Goal: Information Seeking & Learning: Learn about a topic

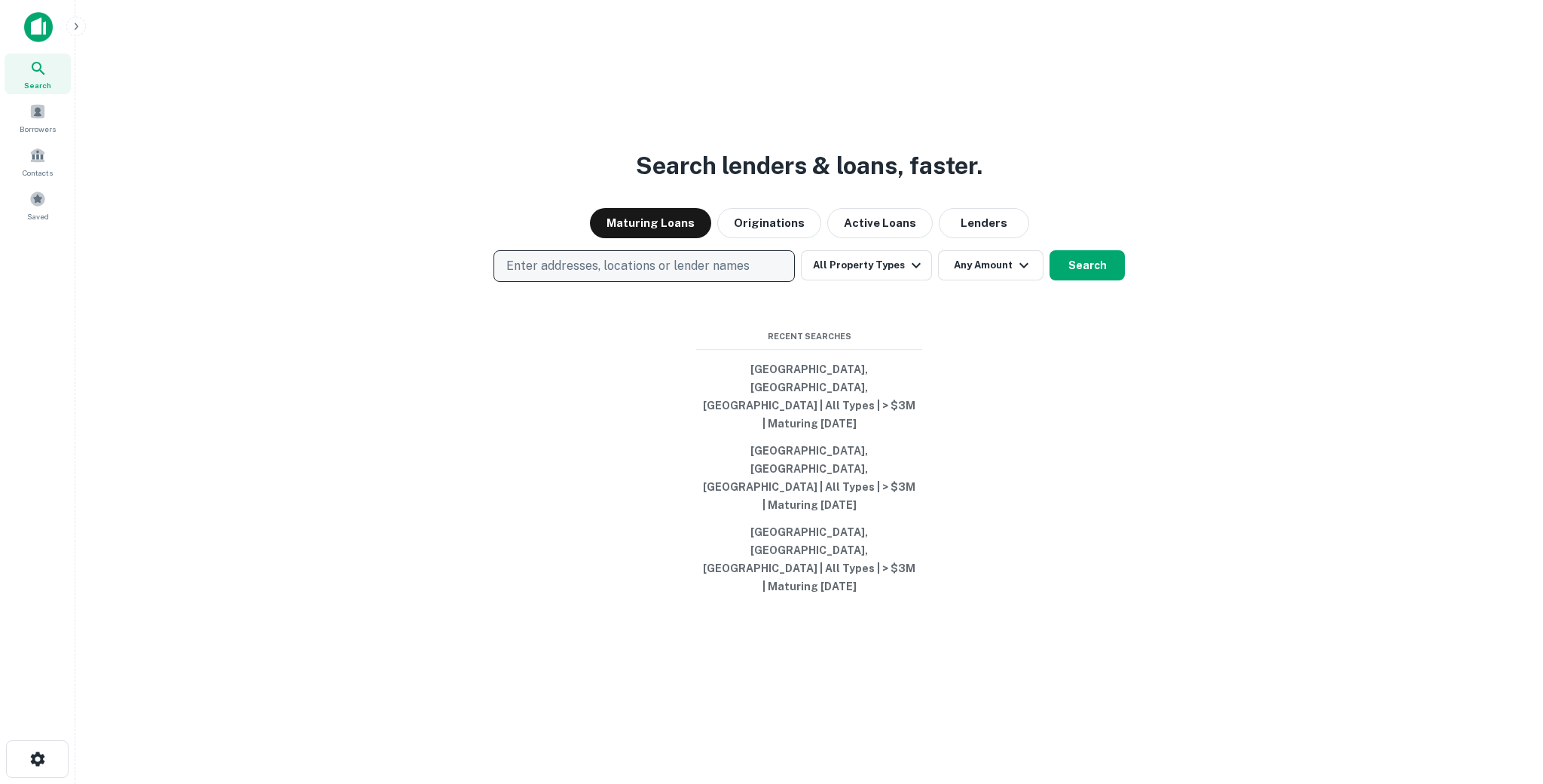
click at [586, 275] on p "Enter addresses, locations or lender names" at bounding box center [628, 266] width 243 height 18
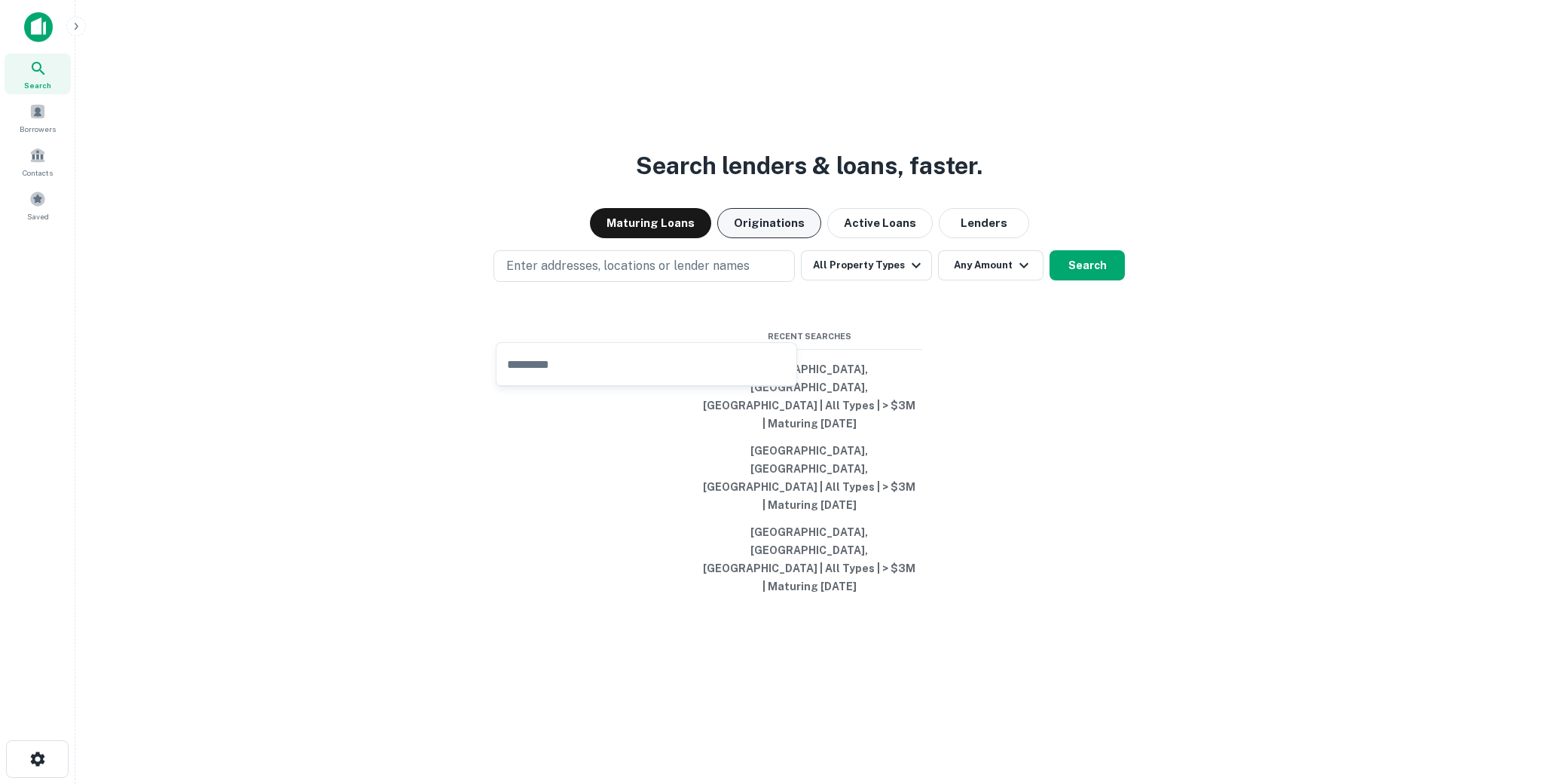
click at [775, 239] on button "Originations" at bounding box center [770, 223] width 104 height 30
click at [662, 239] on button "Maturing Loans" at bounding box center [650, 223] width 121 height 30
click at [886, 239] on button "Active Loans" at bounding box center [880, 223] width 106 height 30
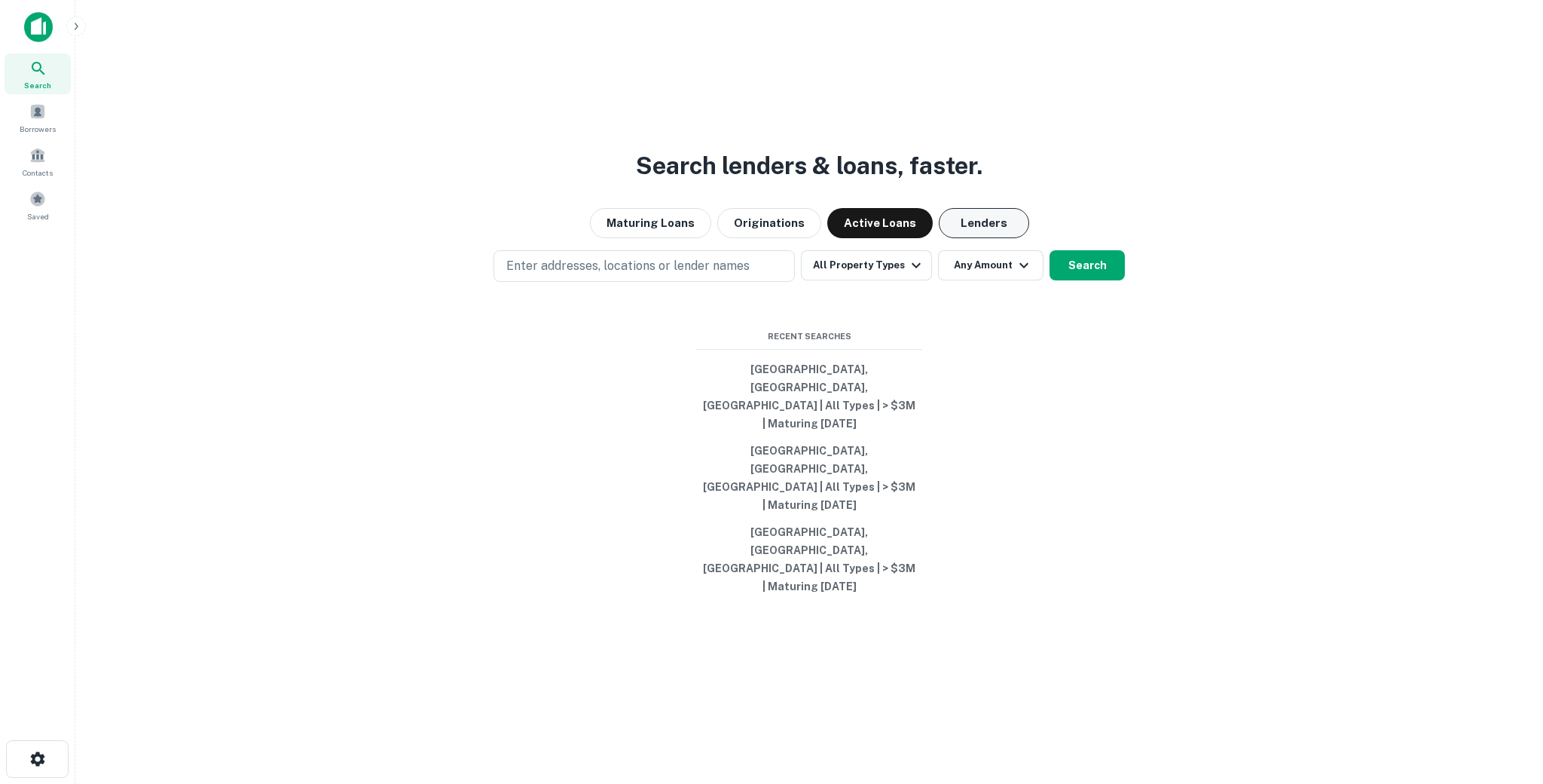
click at [979, 239] on button "Lenders" at bounding box center [984, 223] width 90 height 30
click at [24, 186] on div "Saved" at bounding box center [38, 205] width 66 height 41
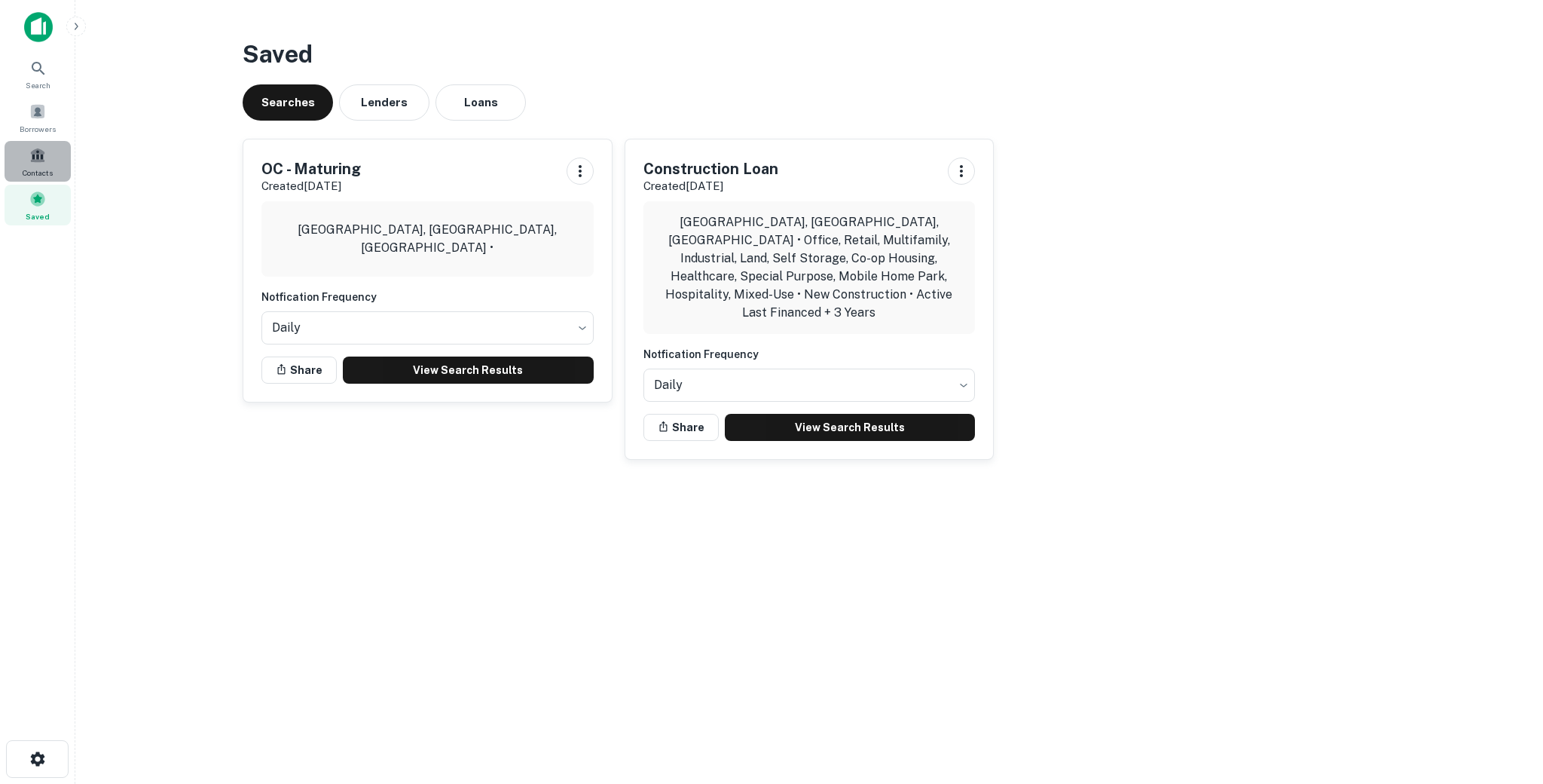
click at [43, 165] on div "Contacts" at bounding box center [38, 161] width 66 height 41
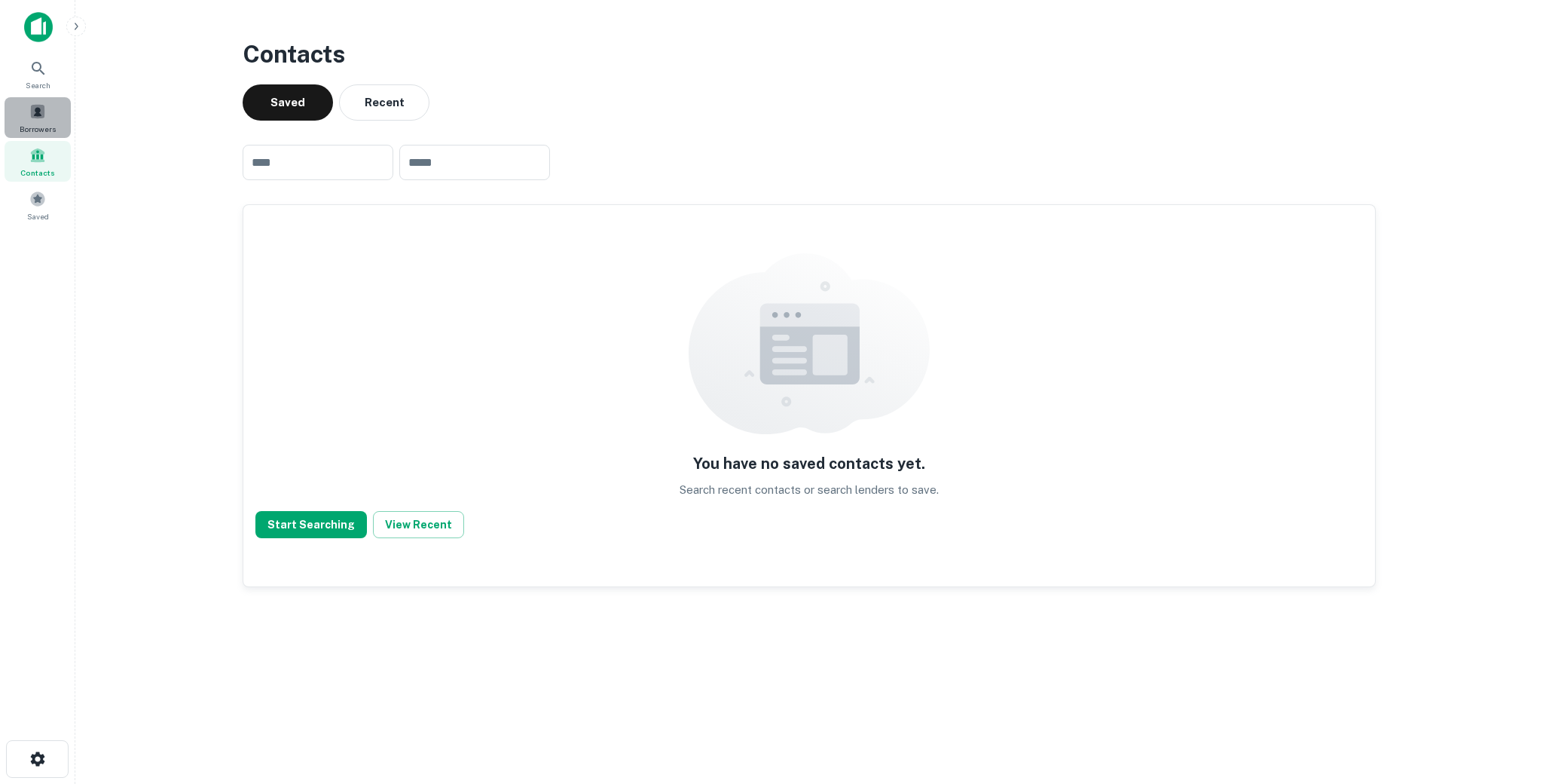
click at [41, 110] on span at bounding box center [37, 111] width 17 height 17
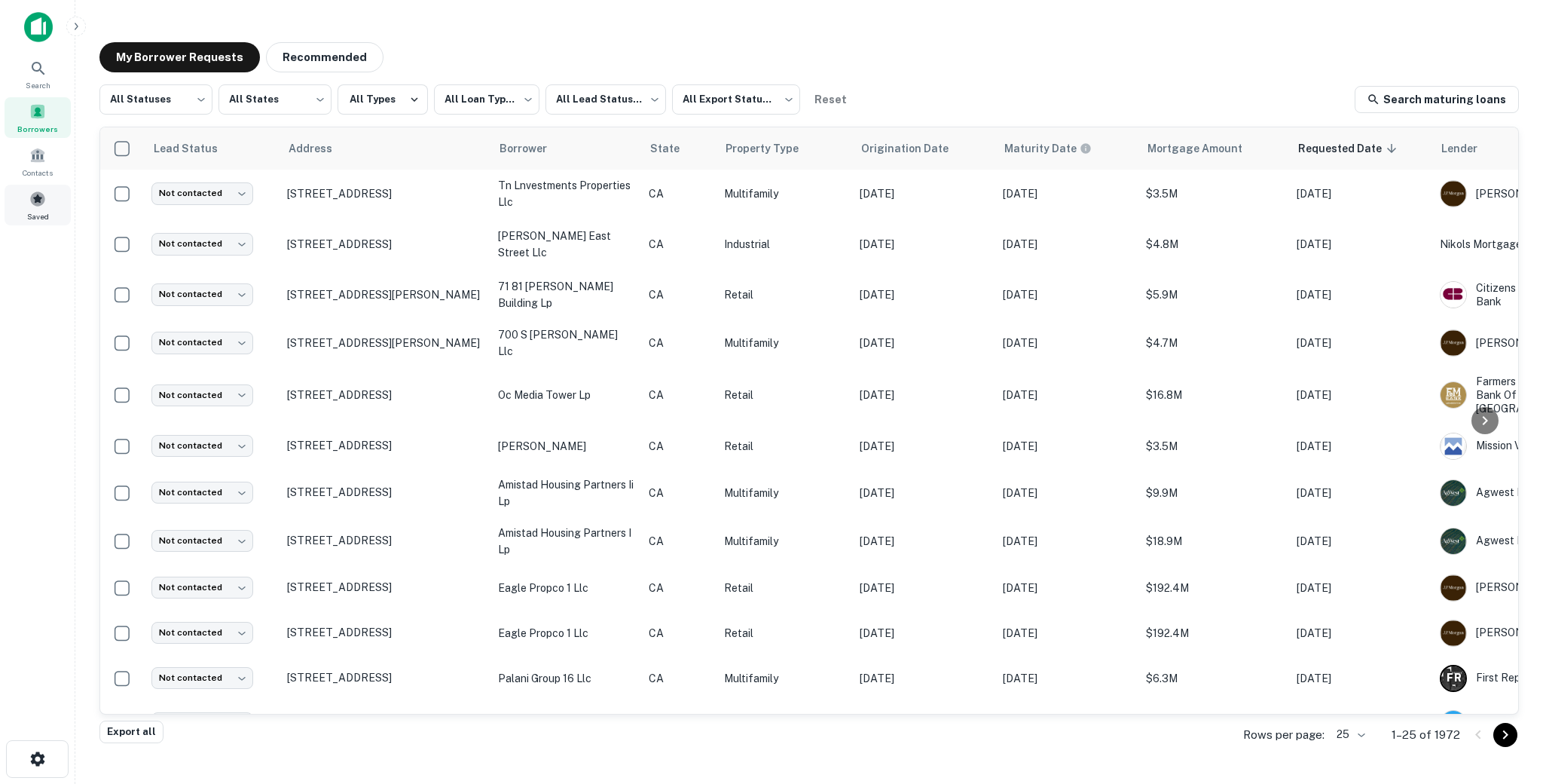
click at [37, 214] on span "Saved" at bounding box center [38, 216] width 22 height 12
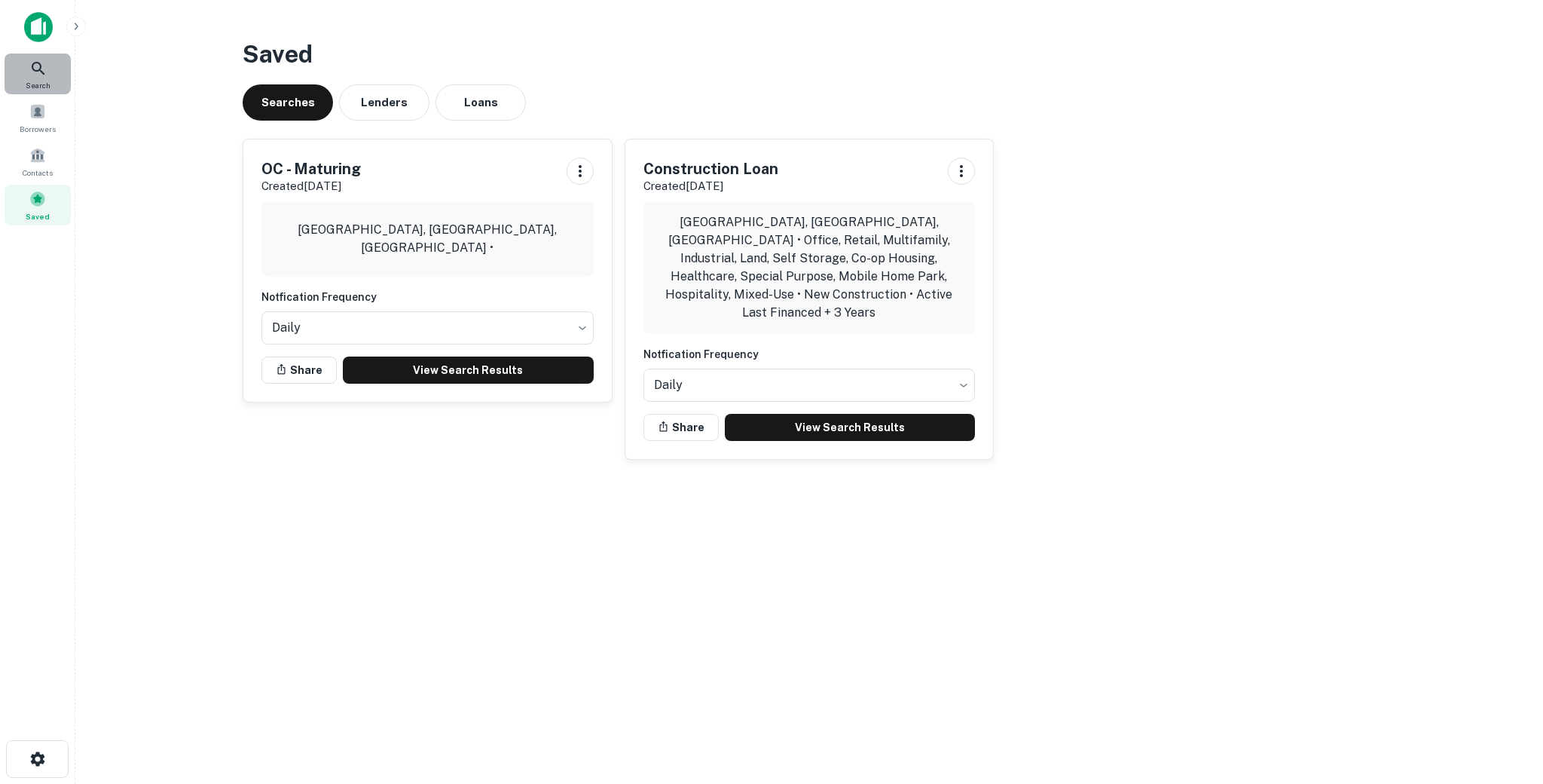
click at [48, 76] on div "Search" at bounding box center [38, 74] width 66 height 41
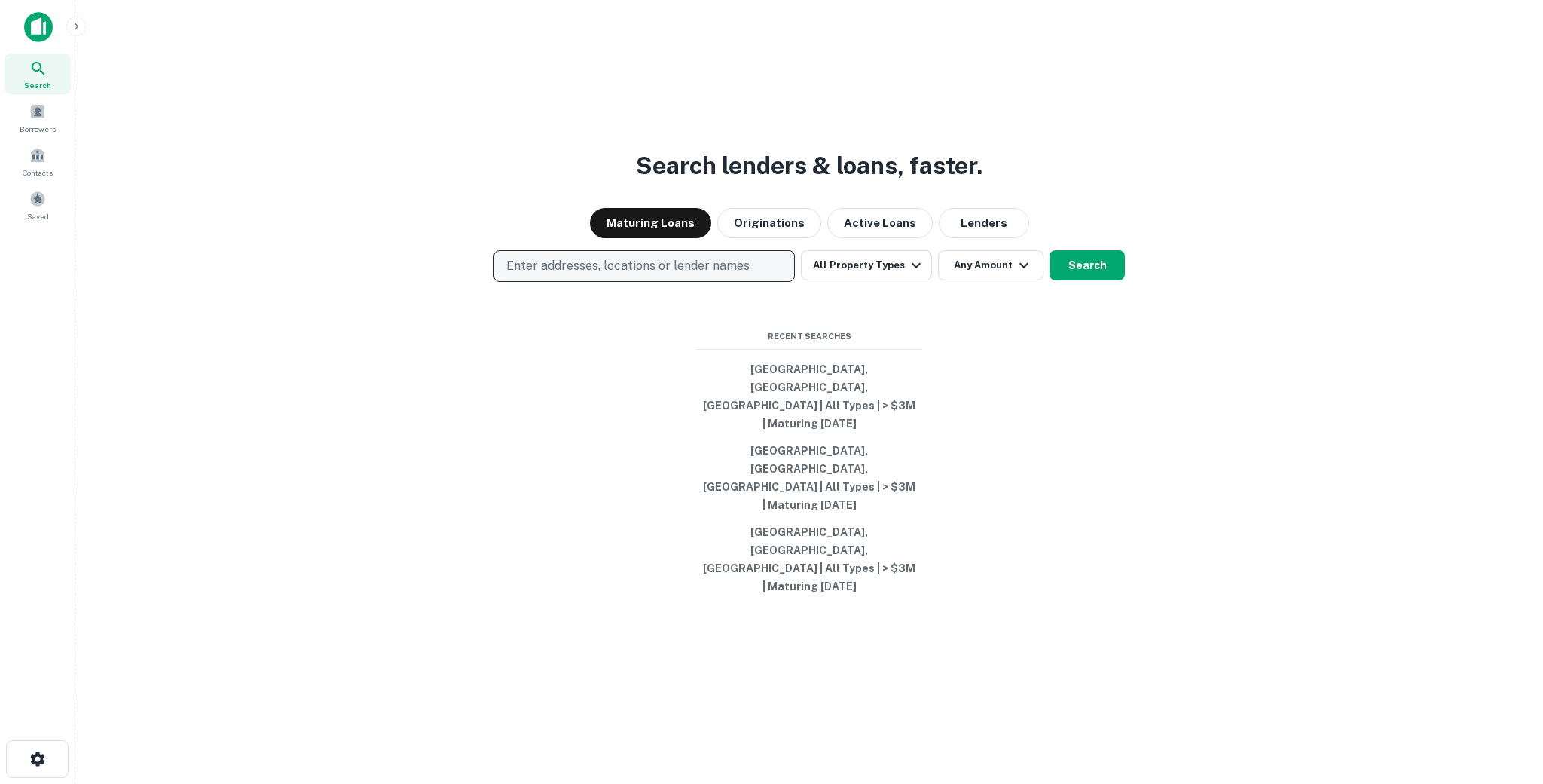
click at [606, 275] on p "Enter addresses, locations or lender names" at bounding box center [628, 266] width 243 height 18
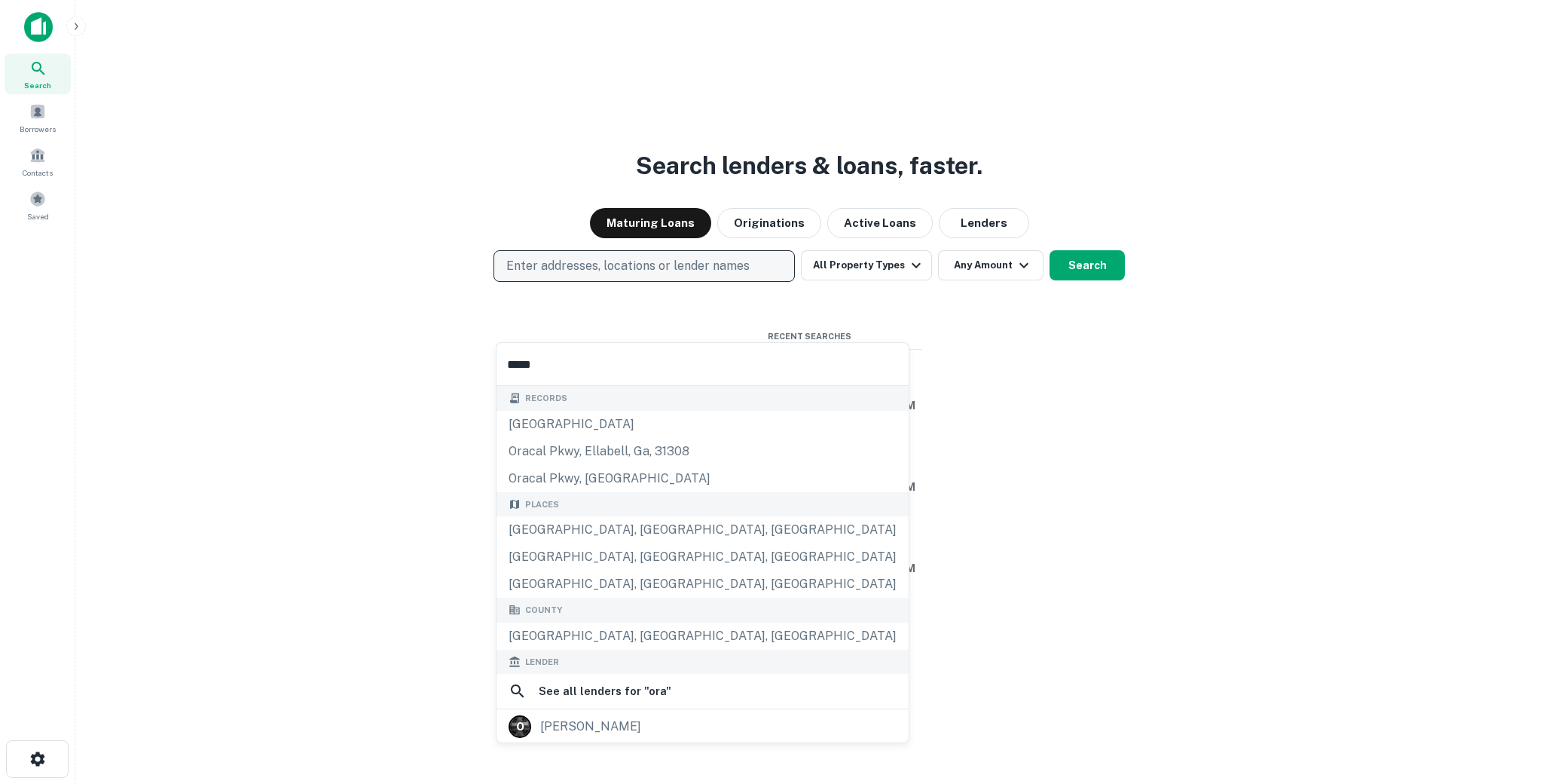
type input "******"
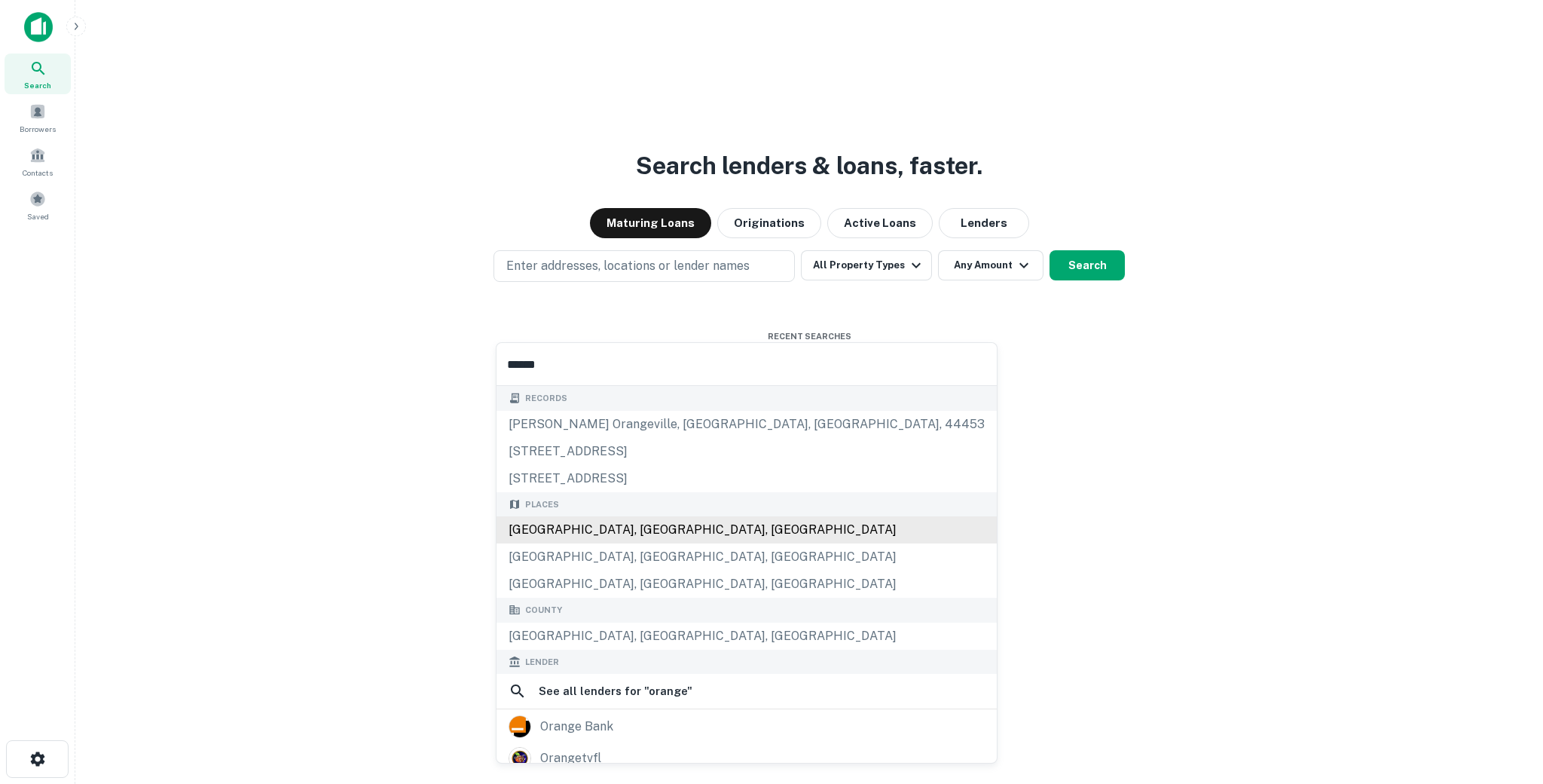
click at [560, 524] on div "Orange County, CA, USA" at bounding box center [747, 530] width 501 height 27
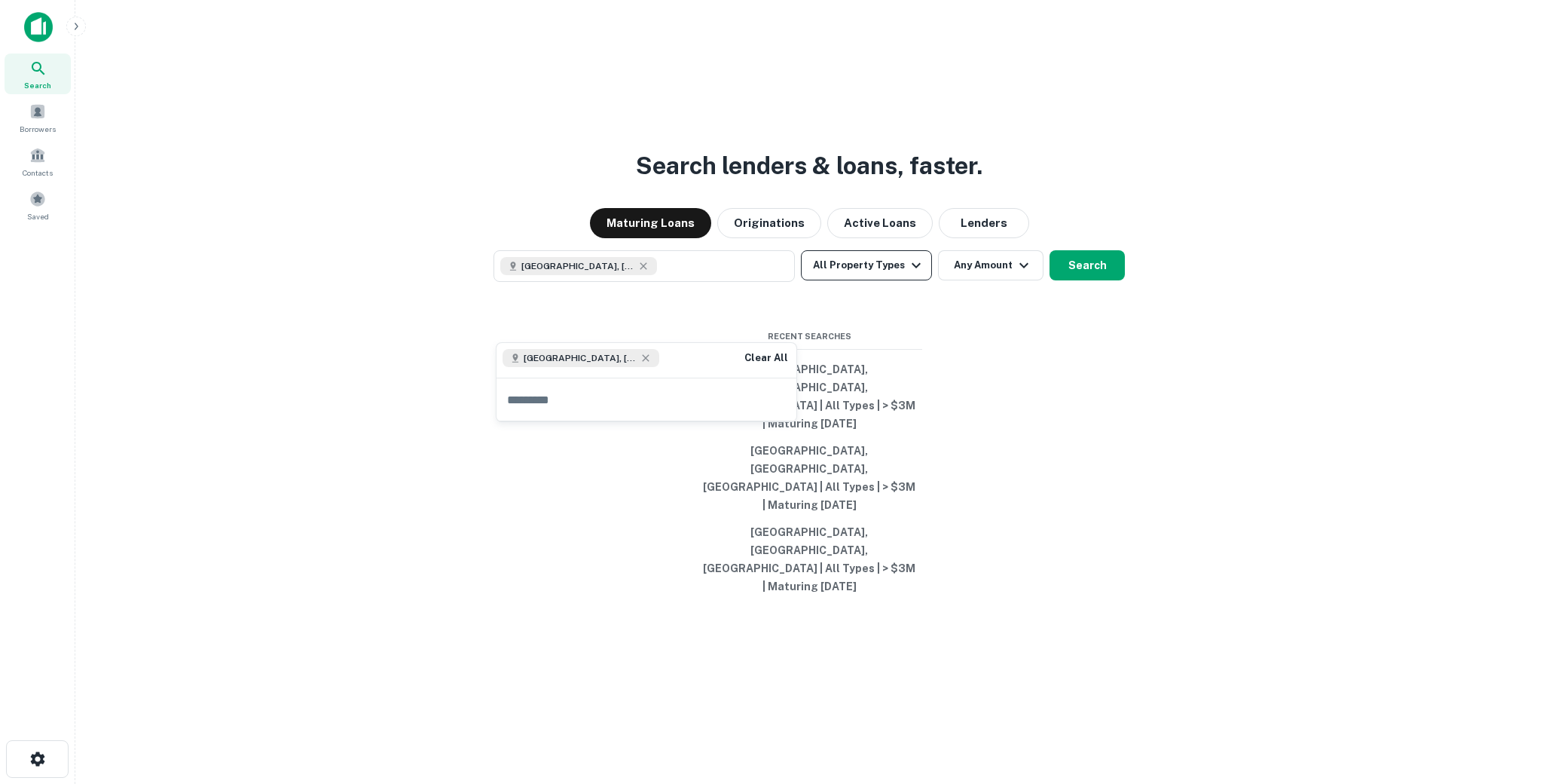
click at [883, 281] on button "All Property Types" at bounding box center [866, 265] width 131 height 30
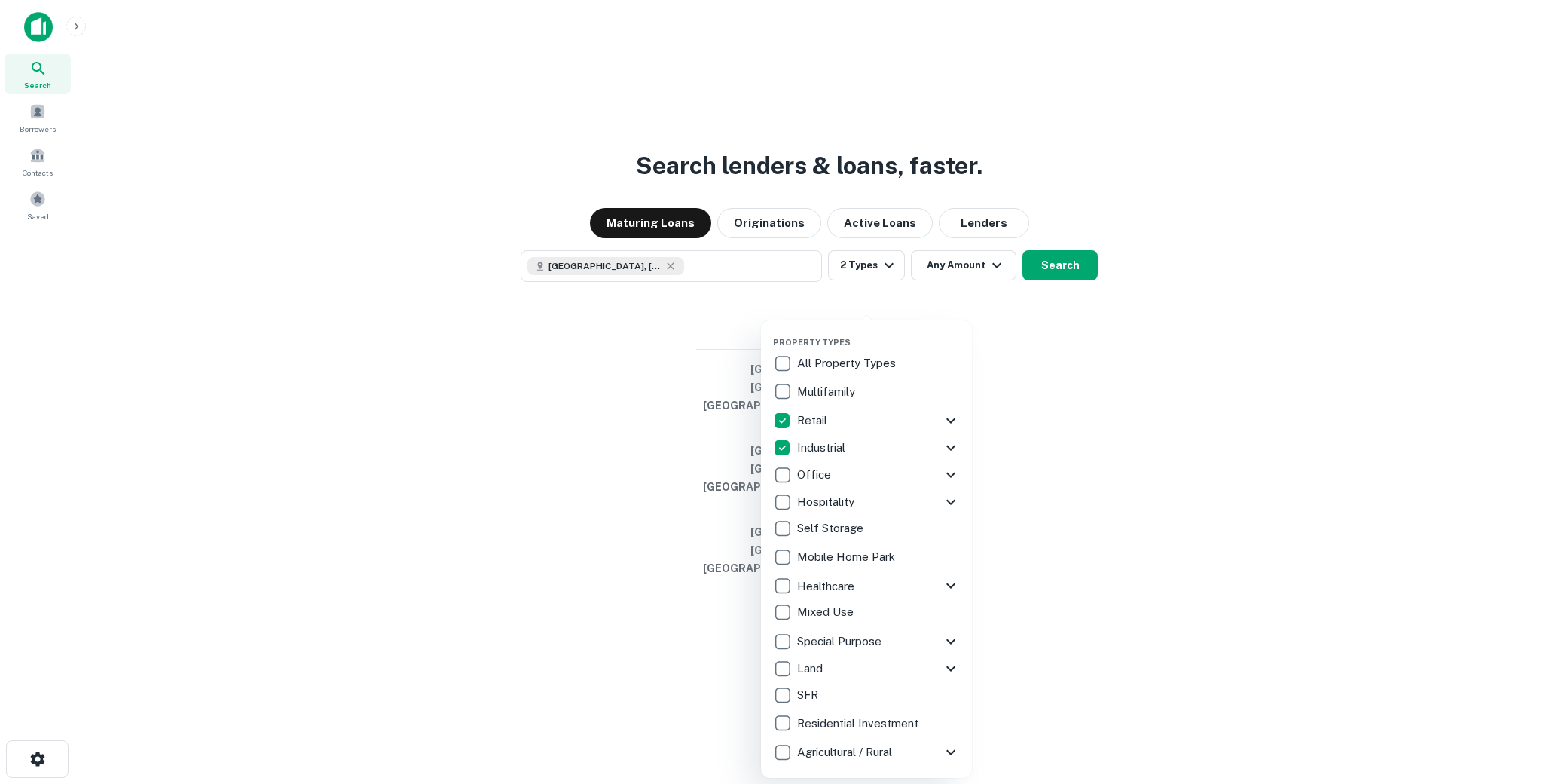
click at [1060, 315] on div at bounding box center [772, 392] width 1543 height 784
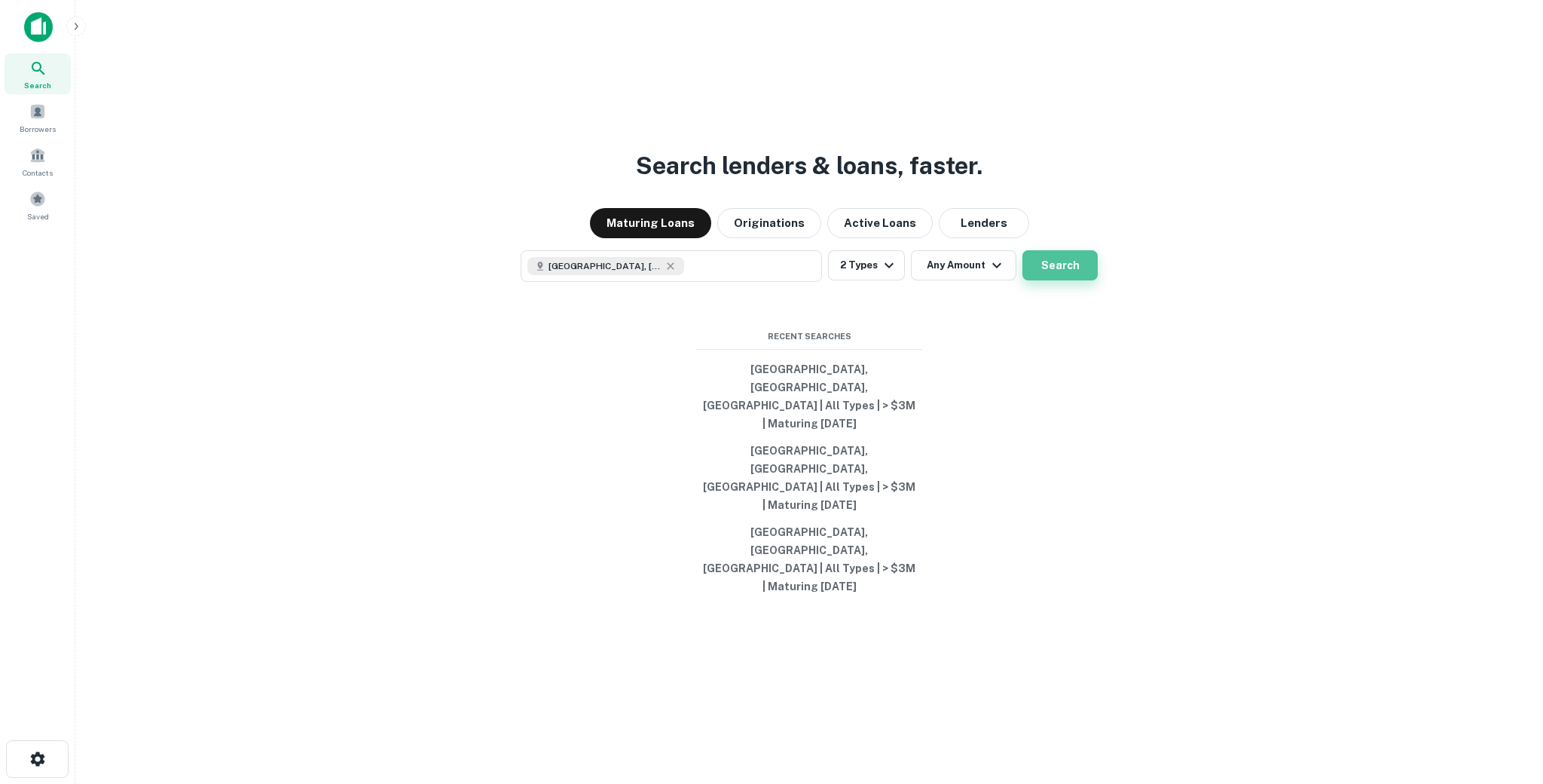
click at [1060, 281] on button "Search" at bounding box center [1060, 265] width 75 height 30
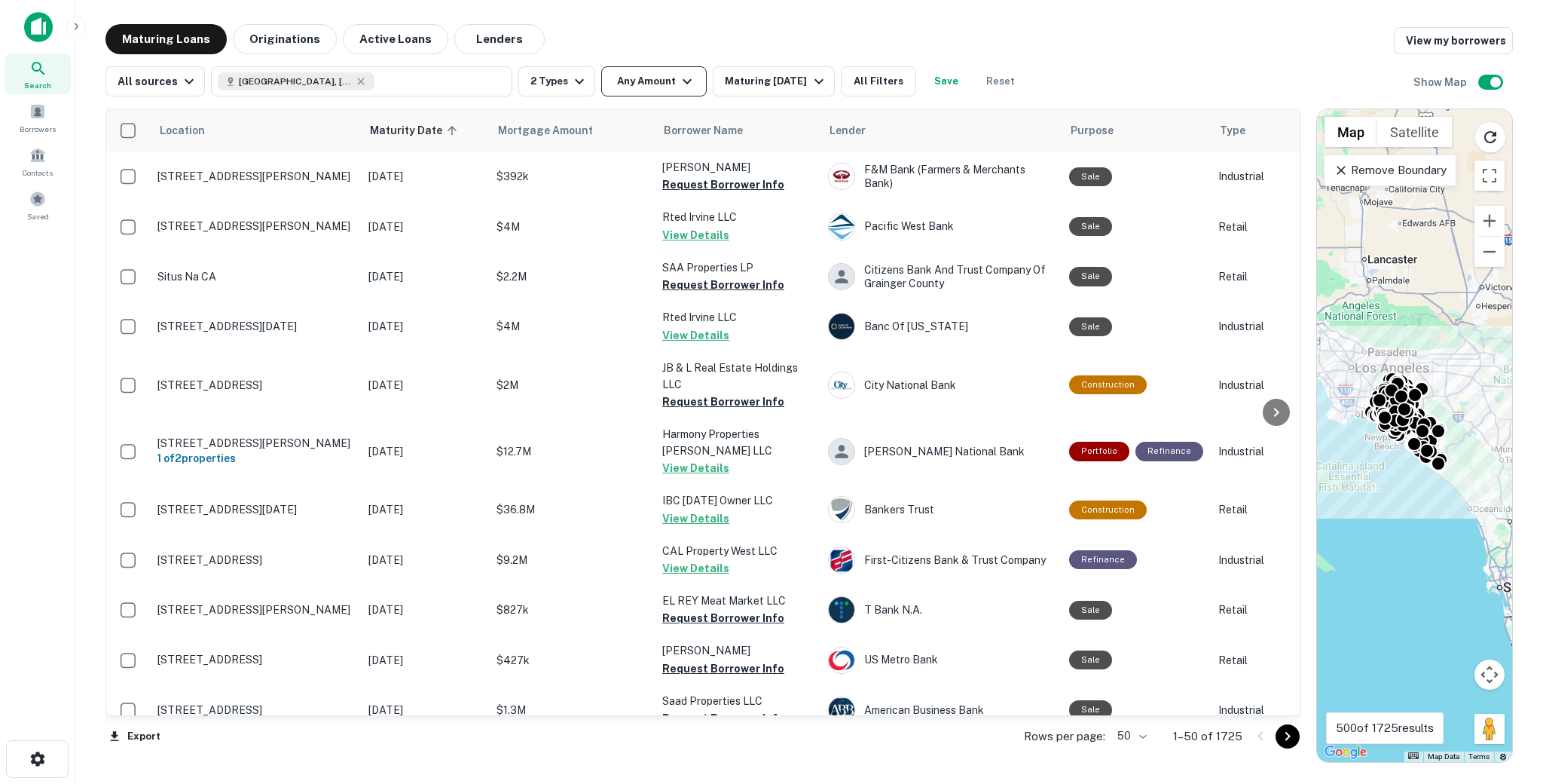
click at [652, 84] on button "Any Amount" at bounding box center [654, 81] width 106 height 30
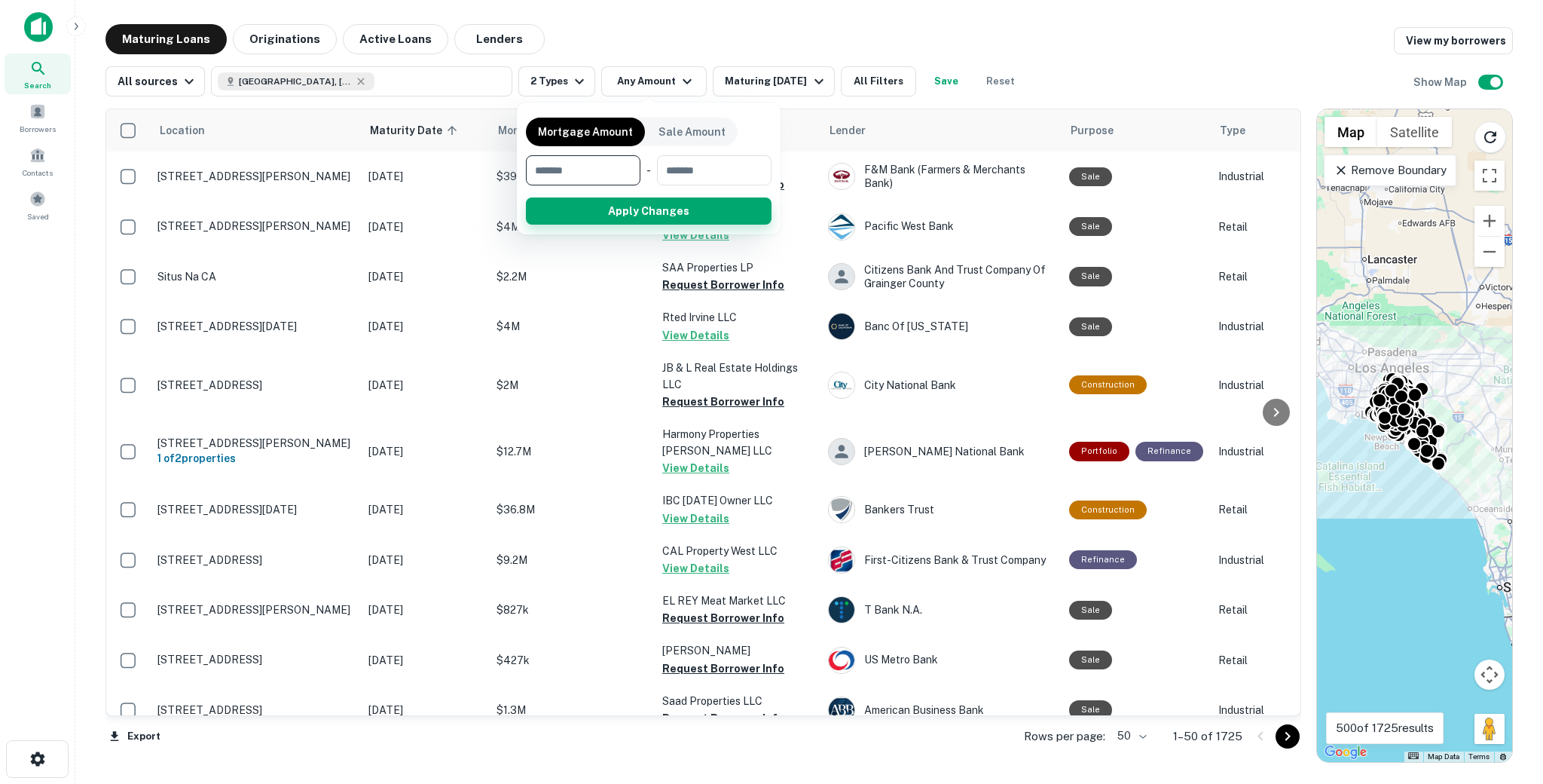
type input "*"
type input "*******"
type input "********"
click at [639, 210] on button "Apply Changes" at bounding box center [676, 211] width 192 height 27
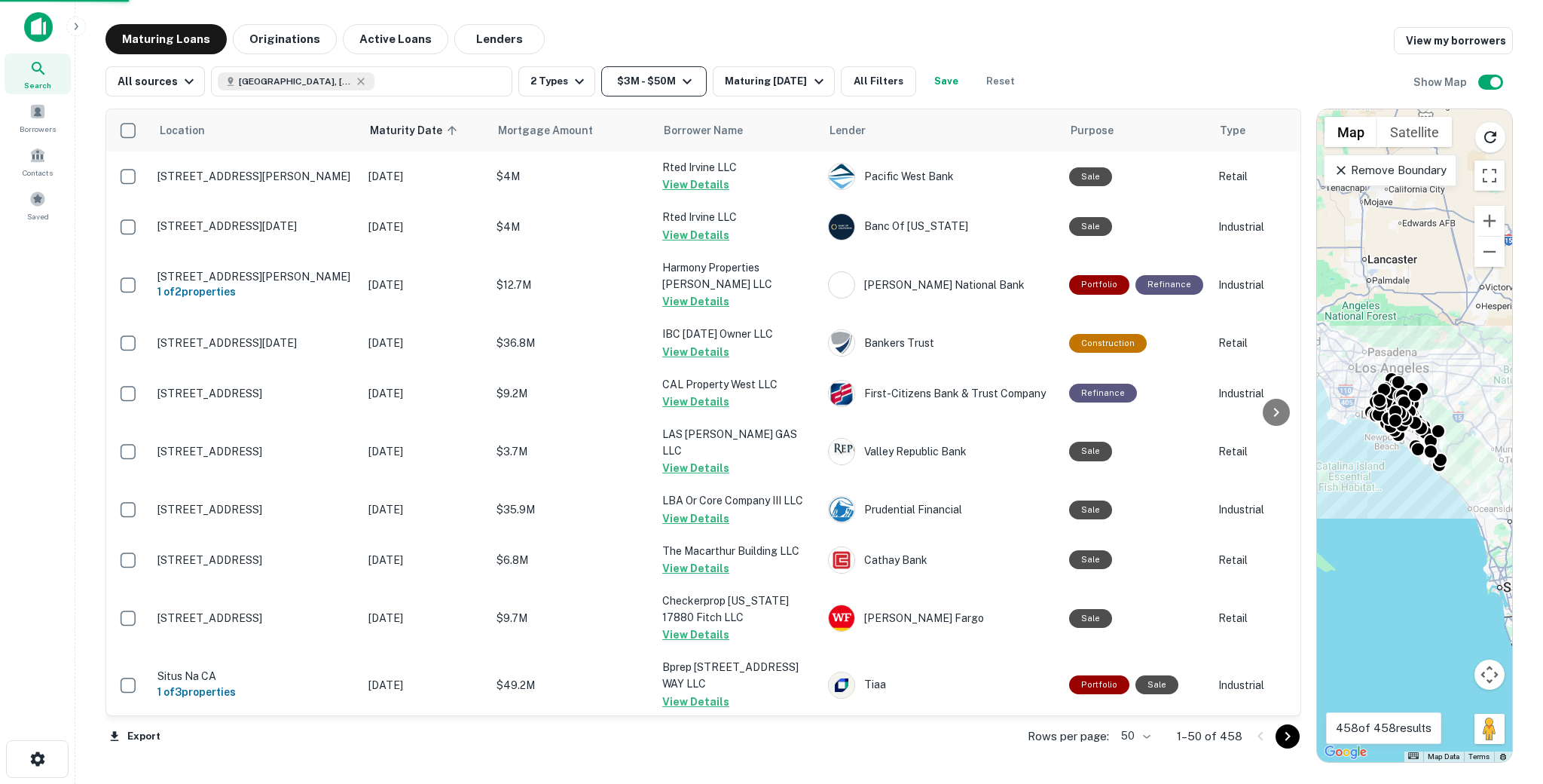
click at [657, 94] on button "$3M - $50M" at bounding box center [654, 81] width 106 height 30
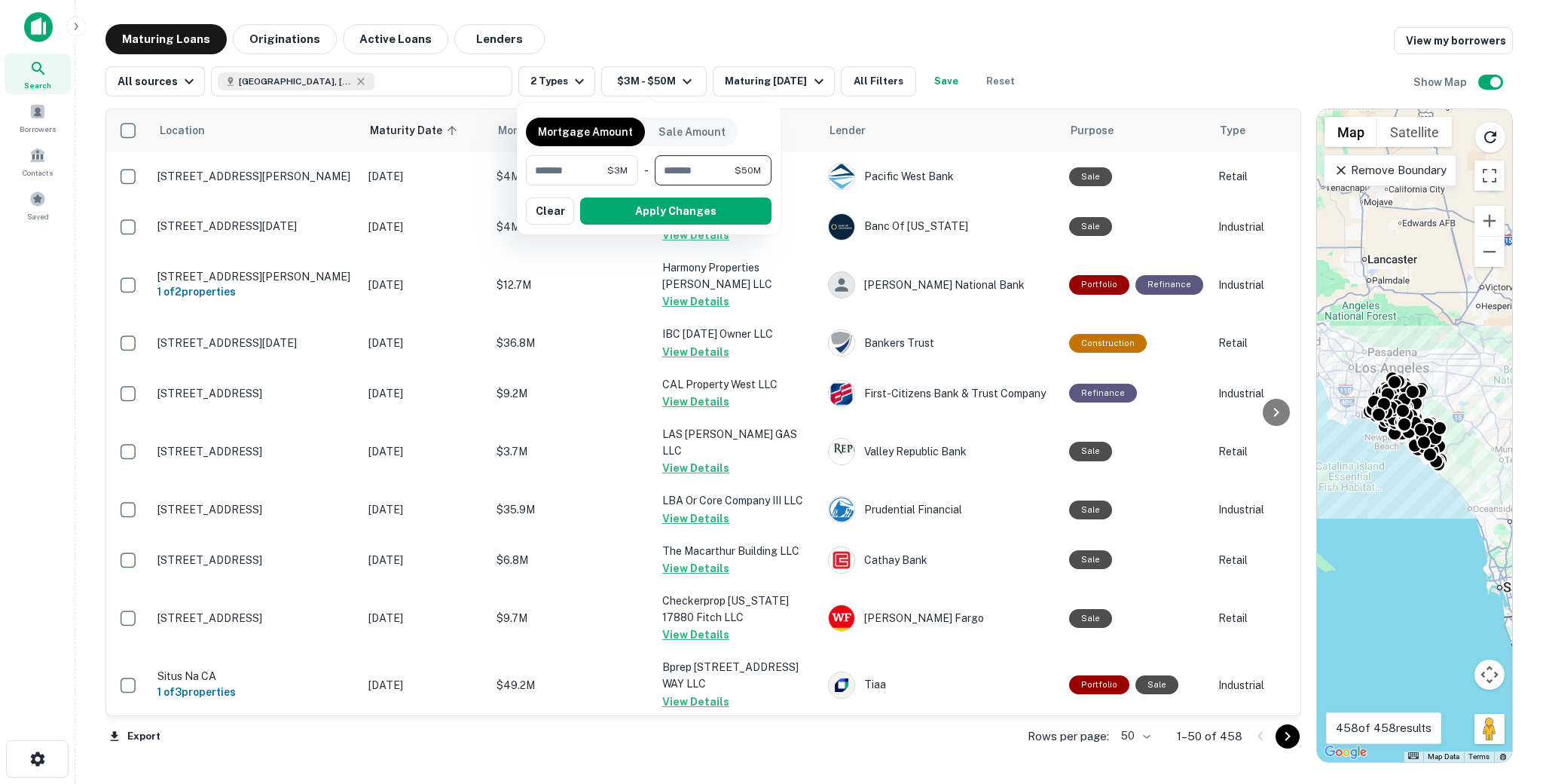
click at [713, 177] on input "********" at bounding box center [695, 170] width 80 height 30
click at [698, 174] on input "********" at bounding box center [695, 170] width 80 height 30
type input "********"
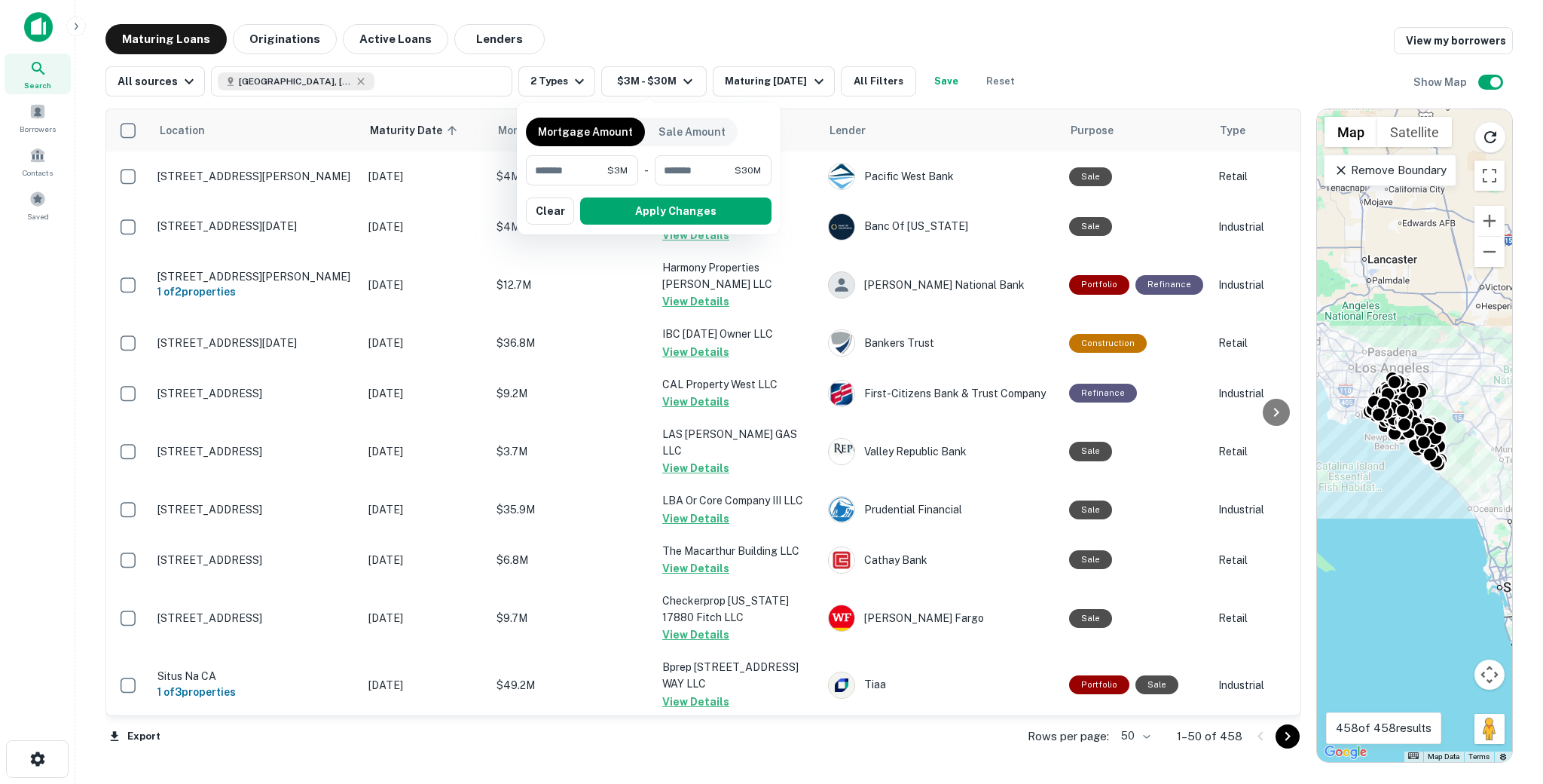
click at [692, 196] on div "Mortgage Amount Sale Amount ******* $3M ​ - ******** $30M ​ Apply Changes Clear" at bounding box center [648, 168] width 245 height 113
click at [690, 211] on button "Apply Changes" at bounding box center [676, 211] width 192 height 27
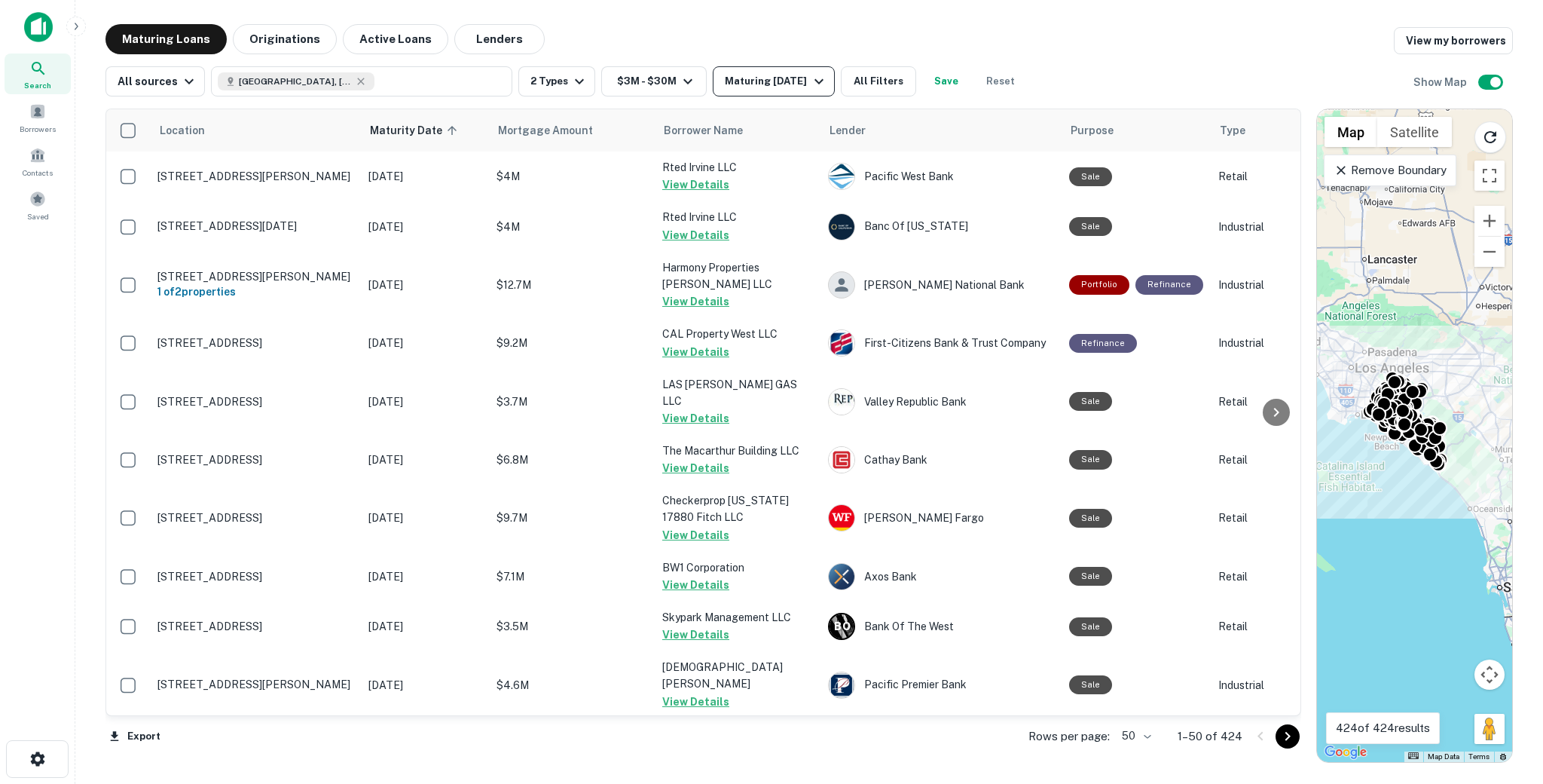
click at [780, 78] on div "Maturing In 1 Year" at bounding box center [775, 81] width 103 height 18
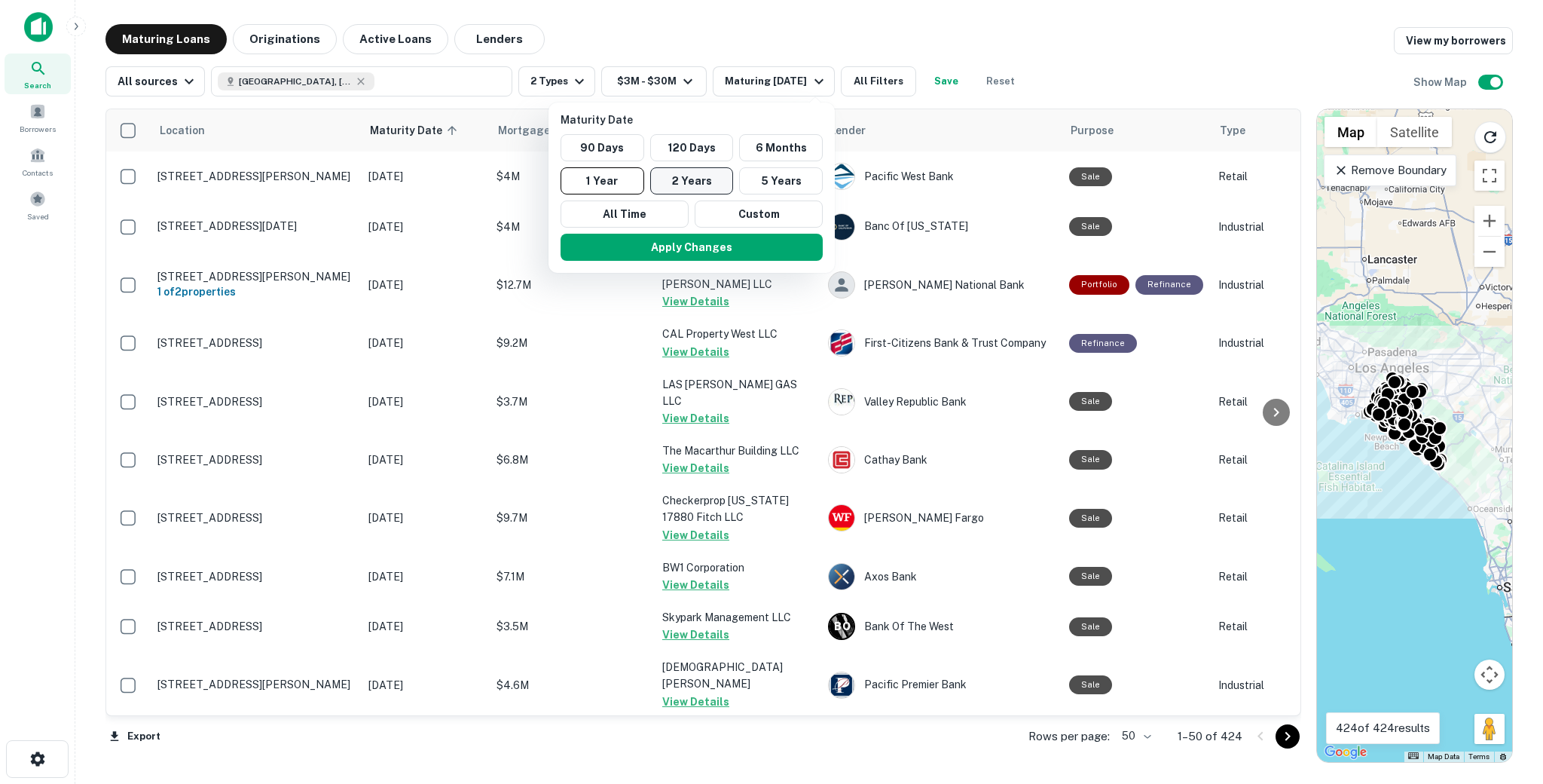
click at [714, 182] on button "2 Years" at bounding box center [692, 181] width 84 height 27
click at [836, 48] on div at bounding box center [772, 392] width 1543 height 784
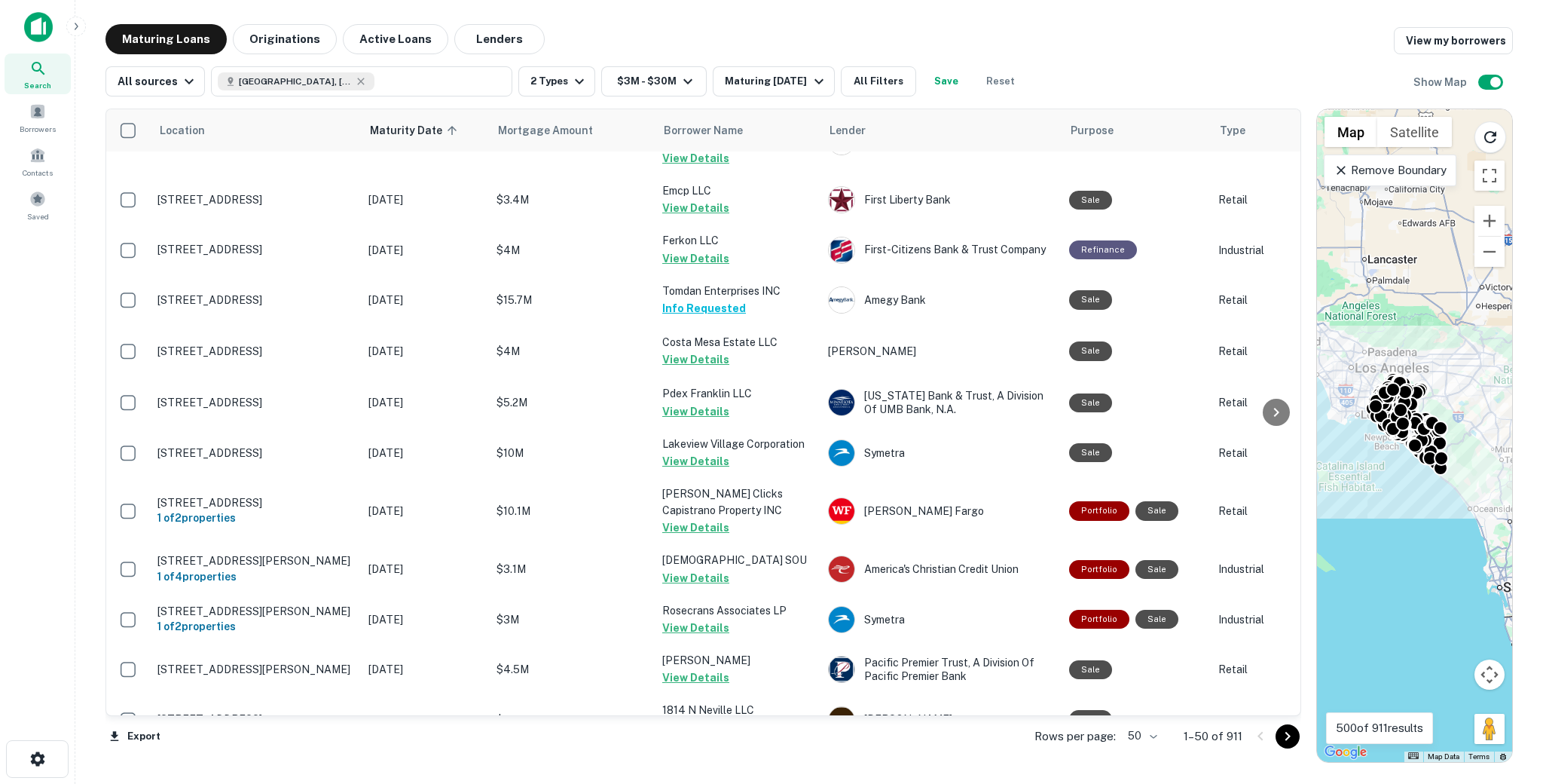
scroll to position [469, 0]
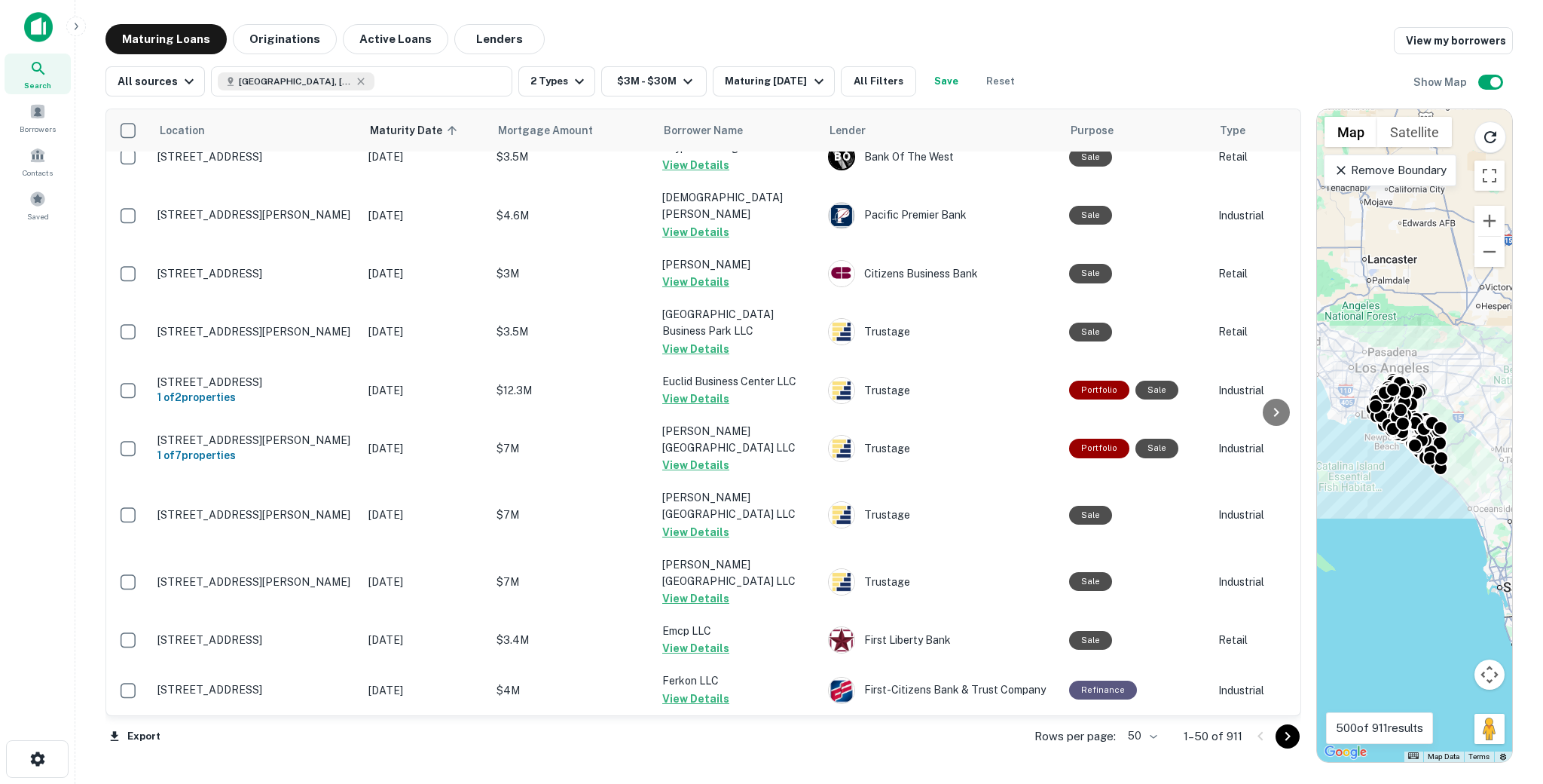
click at [1140, 737] on body "Search Borrowers Contacts Saved Maturing Loans Originations Active Loans Lender…" at bounding box center [772, 392] width 1543 height 784
click at [1135, 748] on li "100" at bounding box center [1142, 752] width 44 height 27
type input "***"
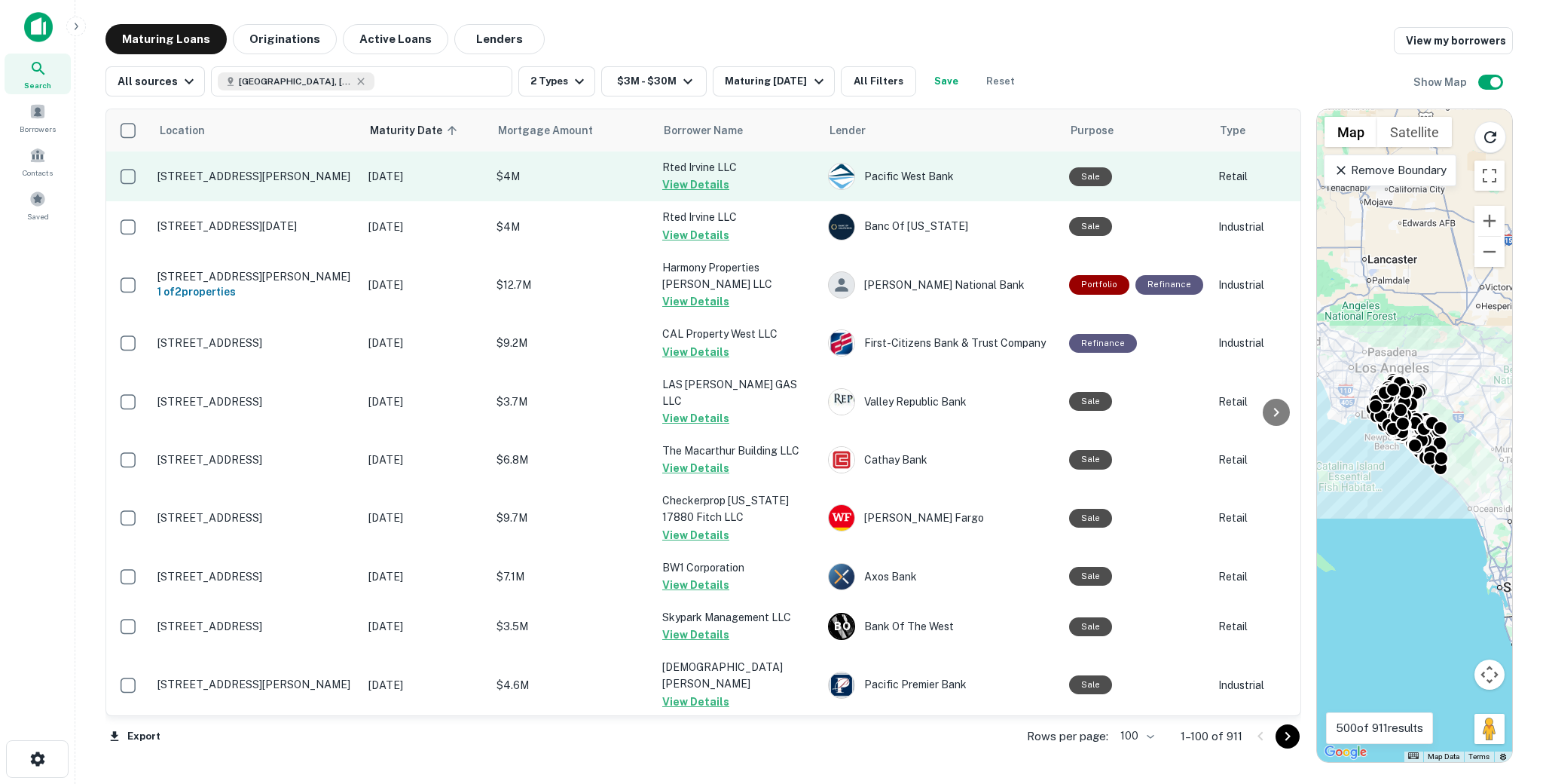
click at [189, 186] on td "17100 Gillette Ave Irvine, CA 92614" at bounding box center [255, 176] width 211 height 50
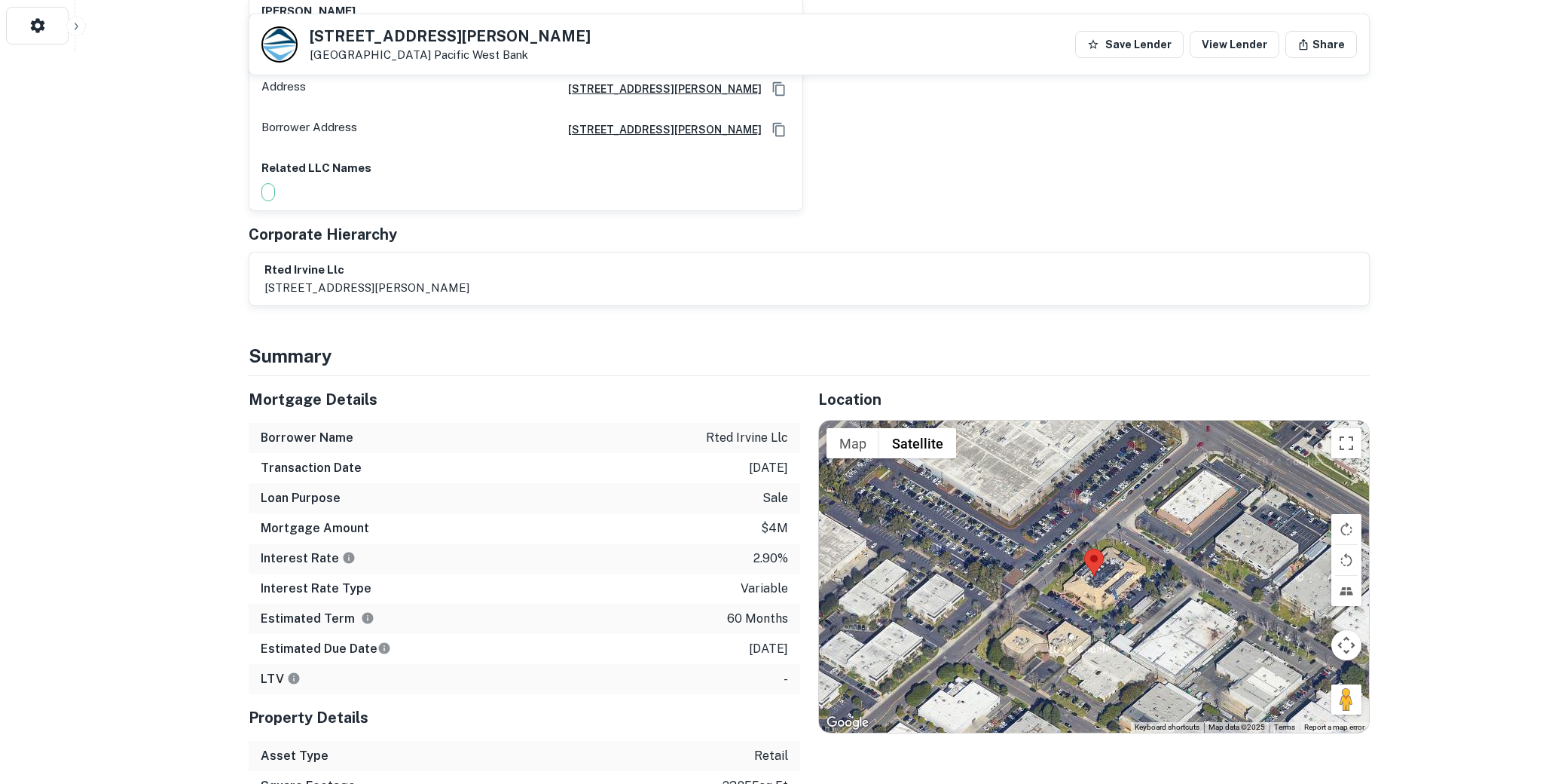
scroll to position [1031, 0]
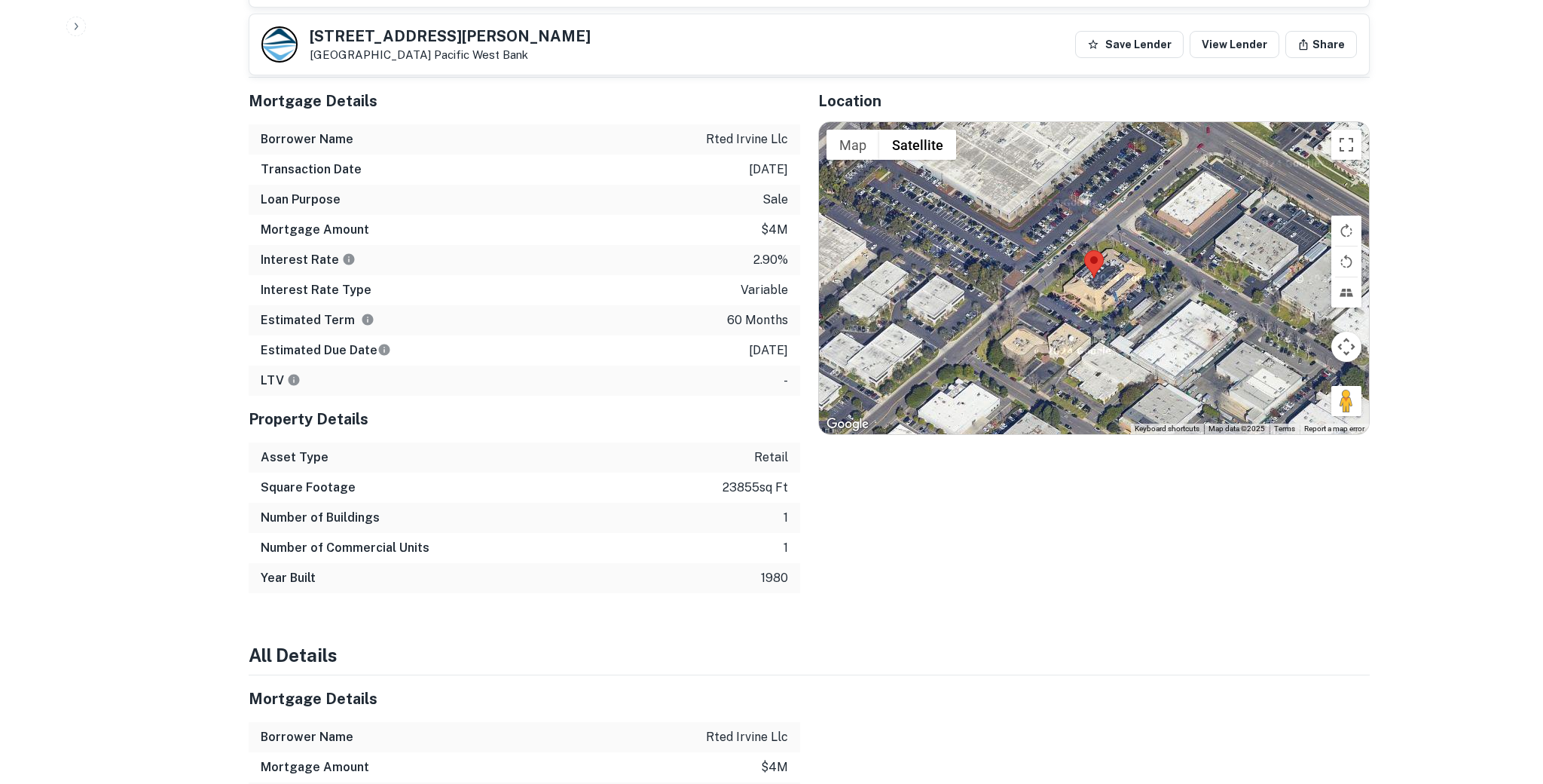
click at [276, 191] on h6 "Loan Purpose" at bounding box center [301, 199] width 80 height 18
click at [362, 255] on div "Interest Rate 2.90%" at bounding box center [524, 259] width 551 height 30
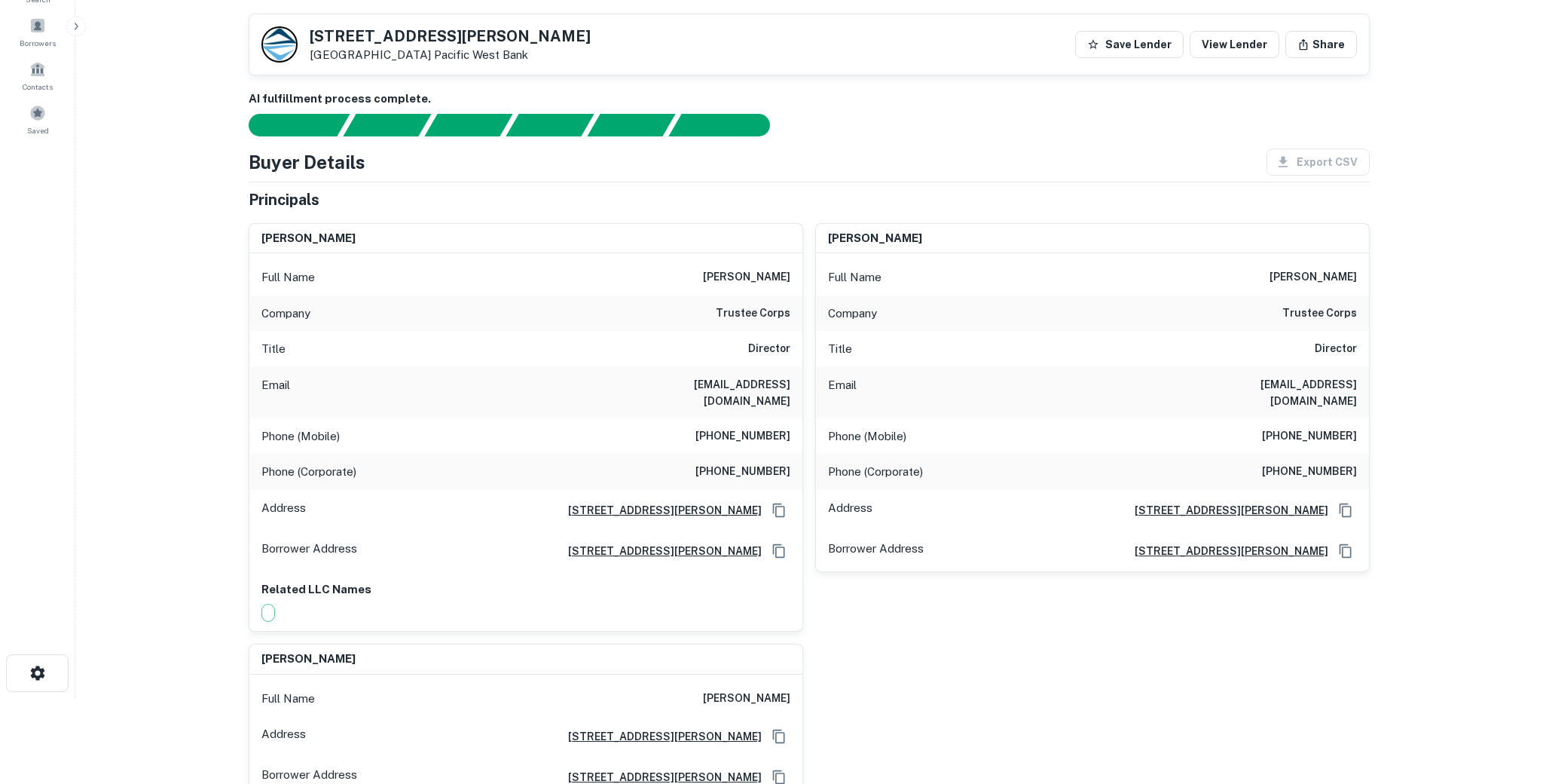
scroll to position [0, 0]
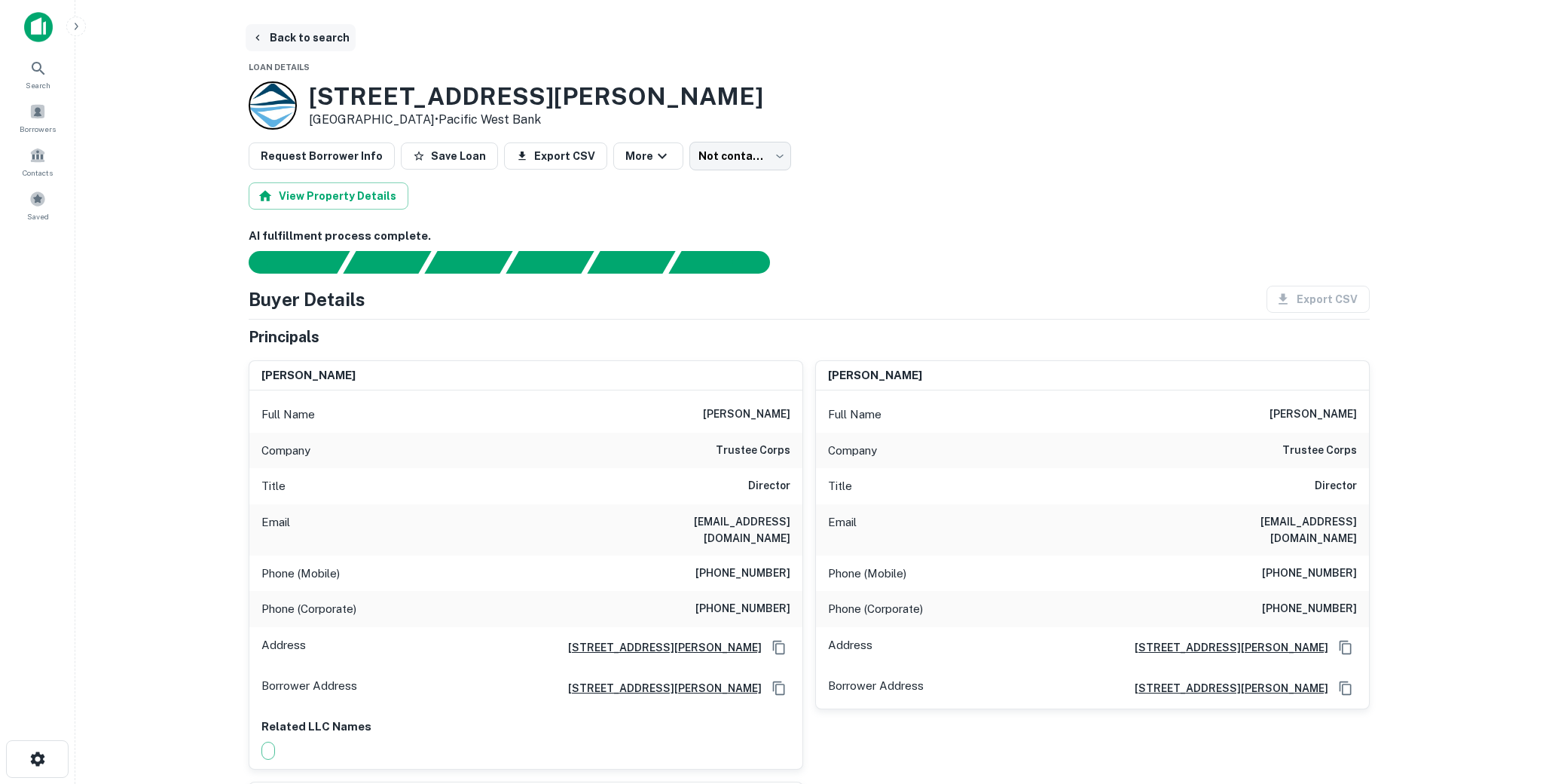
click at [266, 29] on button "Back to search" at bounding box center [300, 38] width 110 height 27
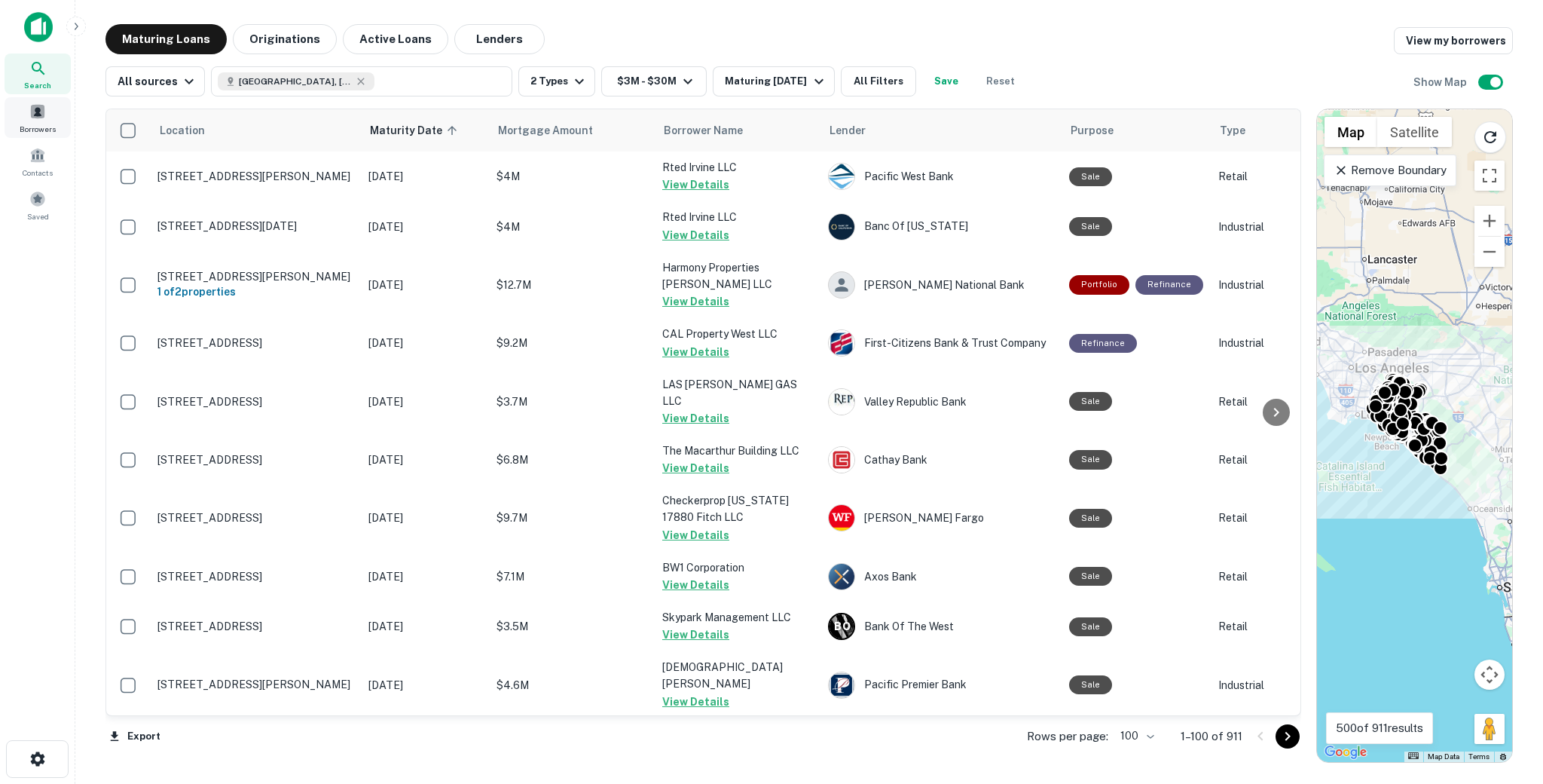
click at [38, 118] on span at bounding box center [37, 111] width 17 height 17
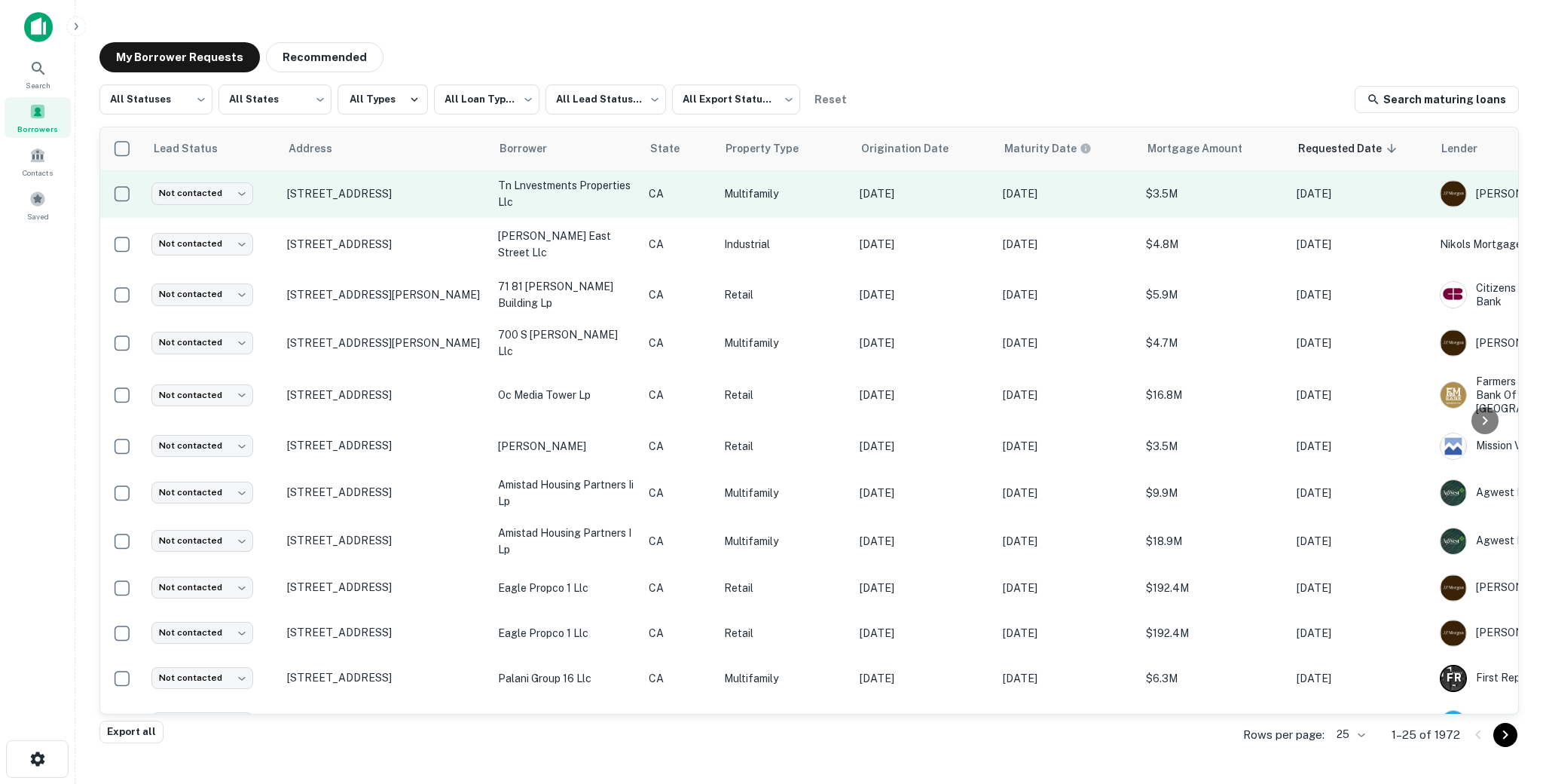
click at [351, 206] on td "[STREET_ADDRESS]" at bounding box center [385, 193] width 211 height 48
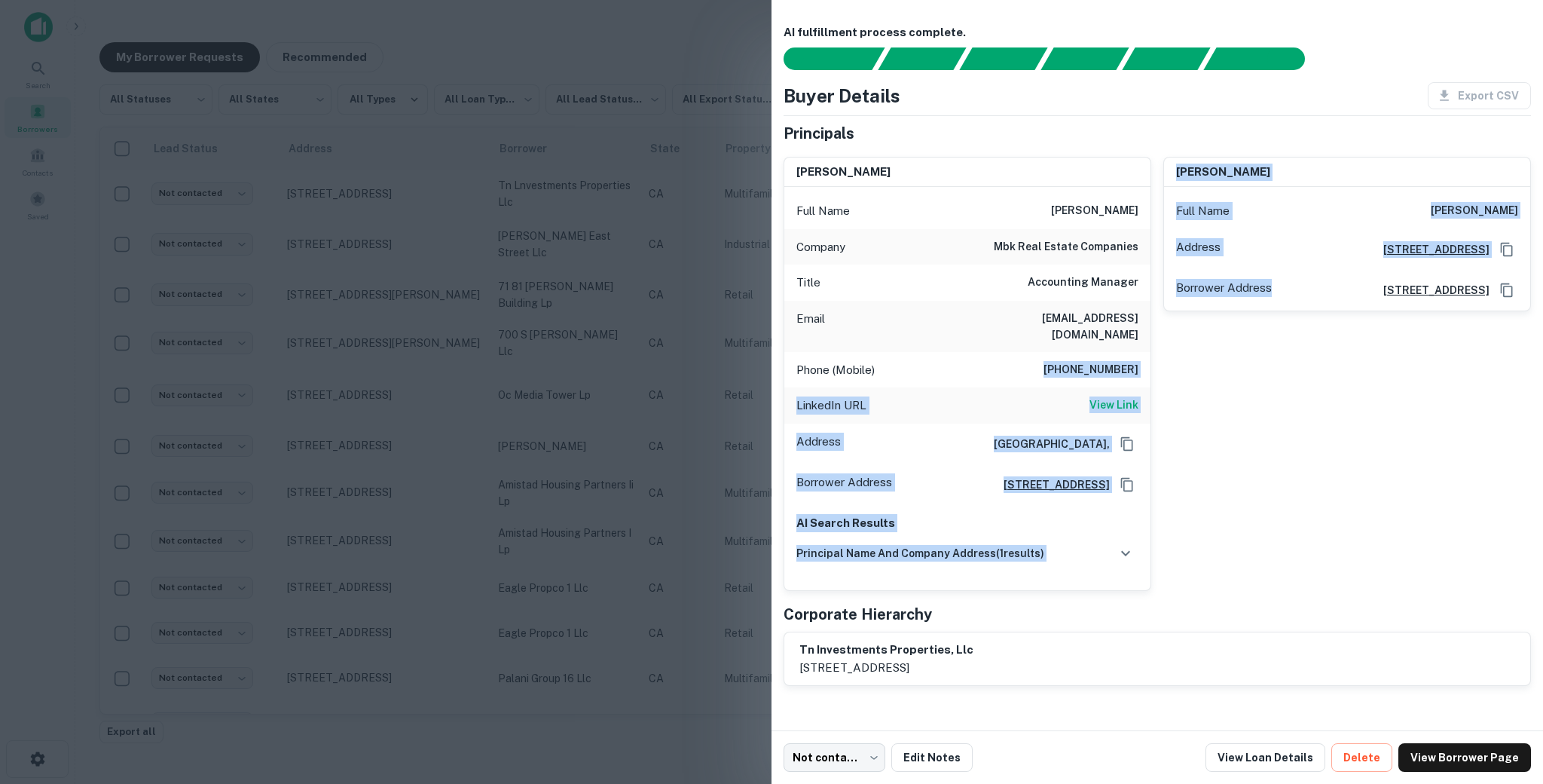
drag, startPoint x: 1040, startPoint y: 354, endPoint x: 1152, endPoint y: 354, distance: 112.0
click at [1152, 354] on div "[PERSON_NAME] Full Name [PERSON_NAME] Company mbk real estate companies Title A…" at bounding box center [1151, 368] width 760 height 447
click at [1103, 361] on h6 "[PHONE_NUMBER]" at bounding box center [1090, 370] width 95 height 18
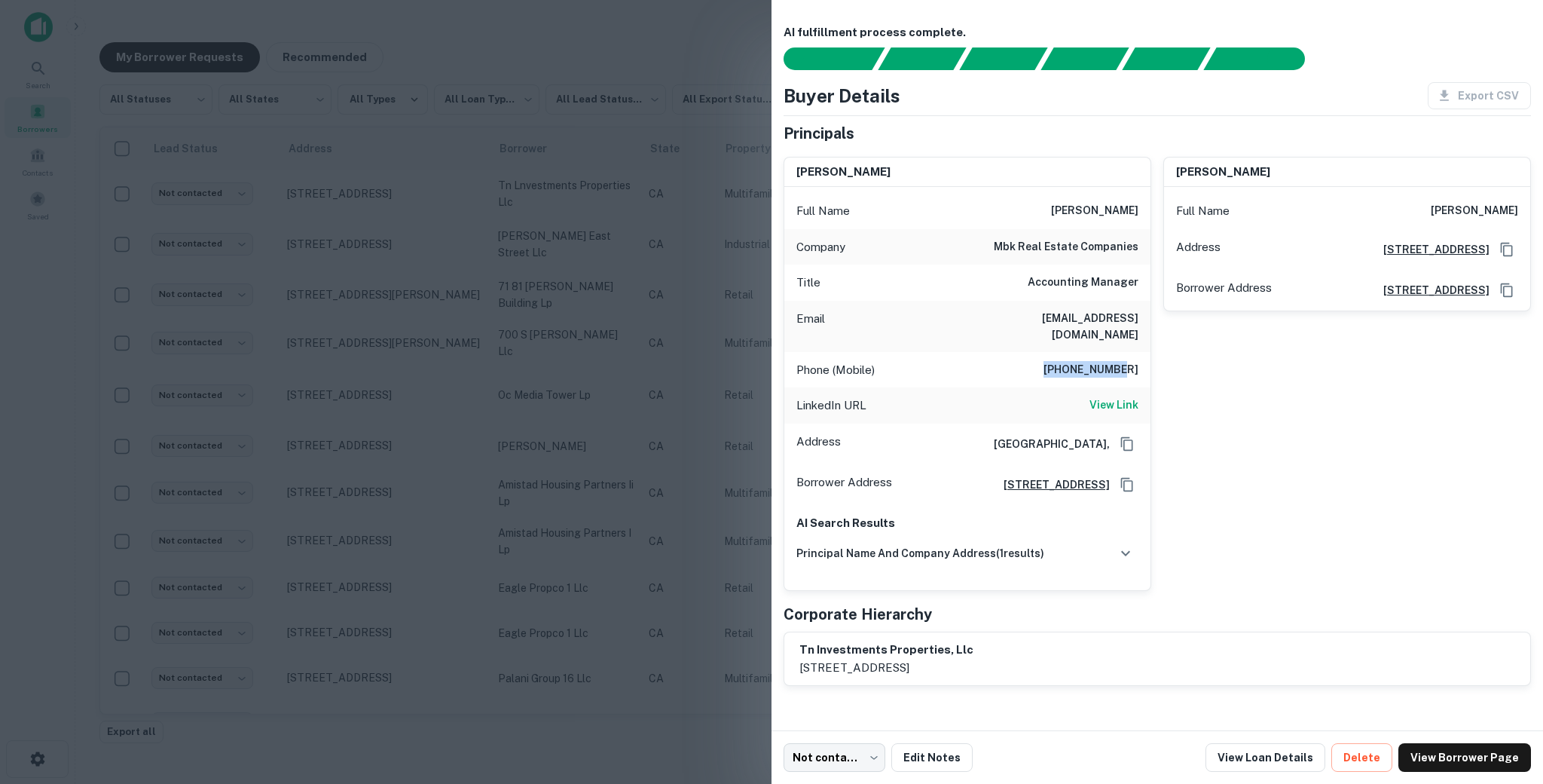
drag, startPoint x: 1060, startPoint y: 352, endPoint x: 1143, endPoint y: 350, distance: 83.0
click at [1143, 352] on div "Phone (Mobile) [PHONE_NUMBER]" at bounding box center [967, 370] width 367 height 36
click at [976, 352] on div "Phone (Mobile) [PHONE_NUMBER]" at bounding box center [967, 370] width 367 height 36
click at [673, 111] on div at bounding box center [772, 392] width 1543 height 784
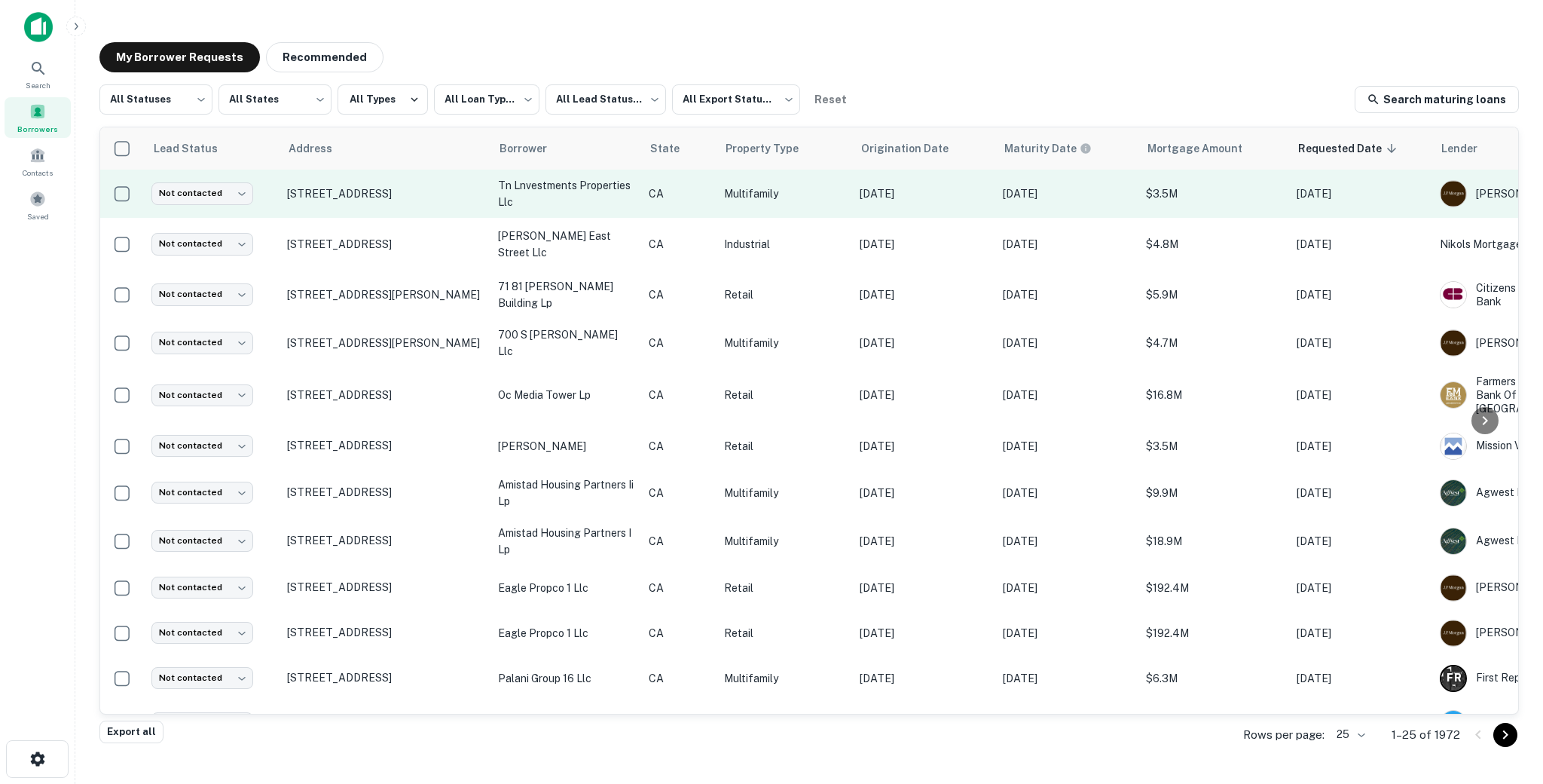
click at [452, 210] on td "[STREET_ADDRESS]" at bounding box center [385, 193] width 211 height 48
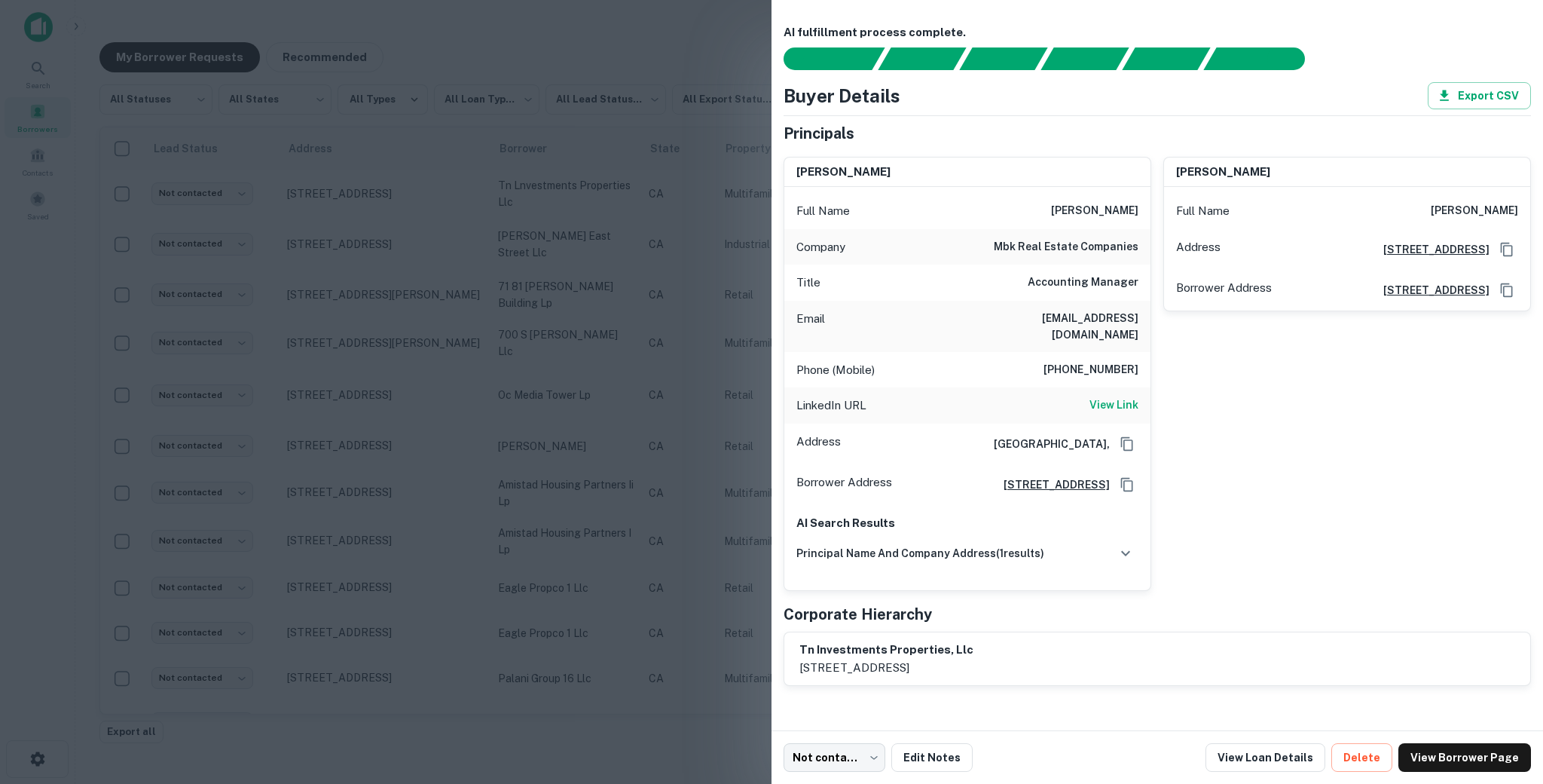
click at [502, 451] on div at bounding box center [772, 392] width 1543 height 784
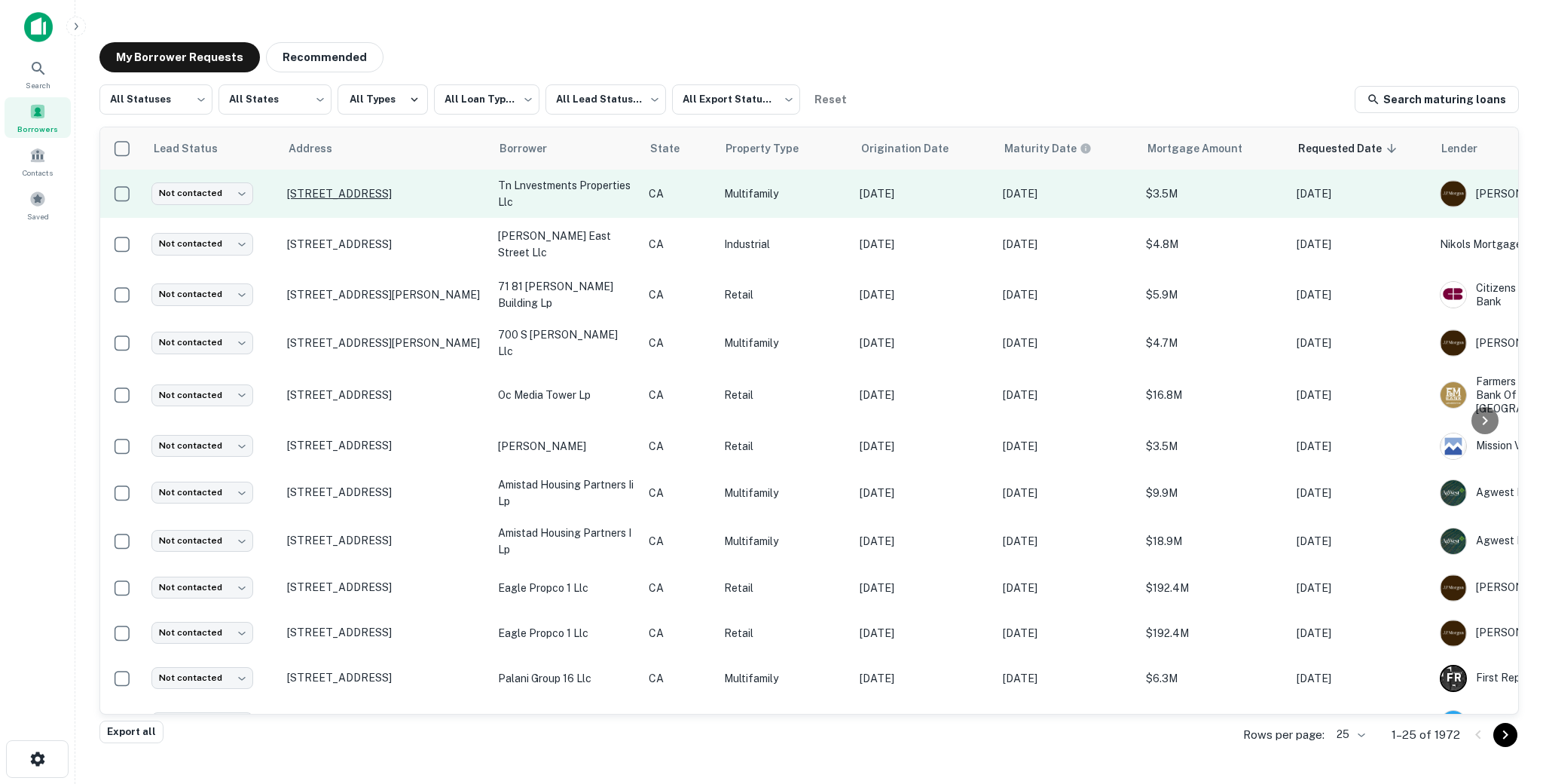
click at [370, 195] on p "[STREET_ADDRESS]" at bounding box center [385, 194] width 196 height 14
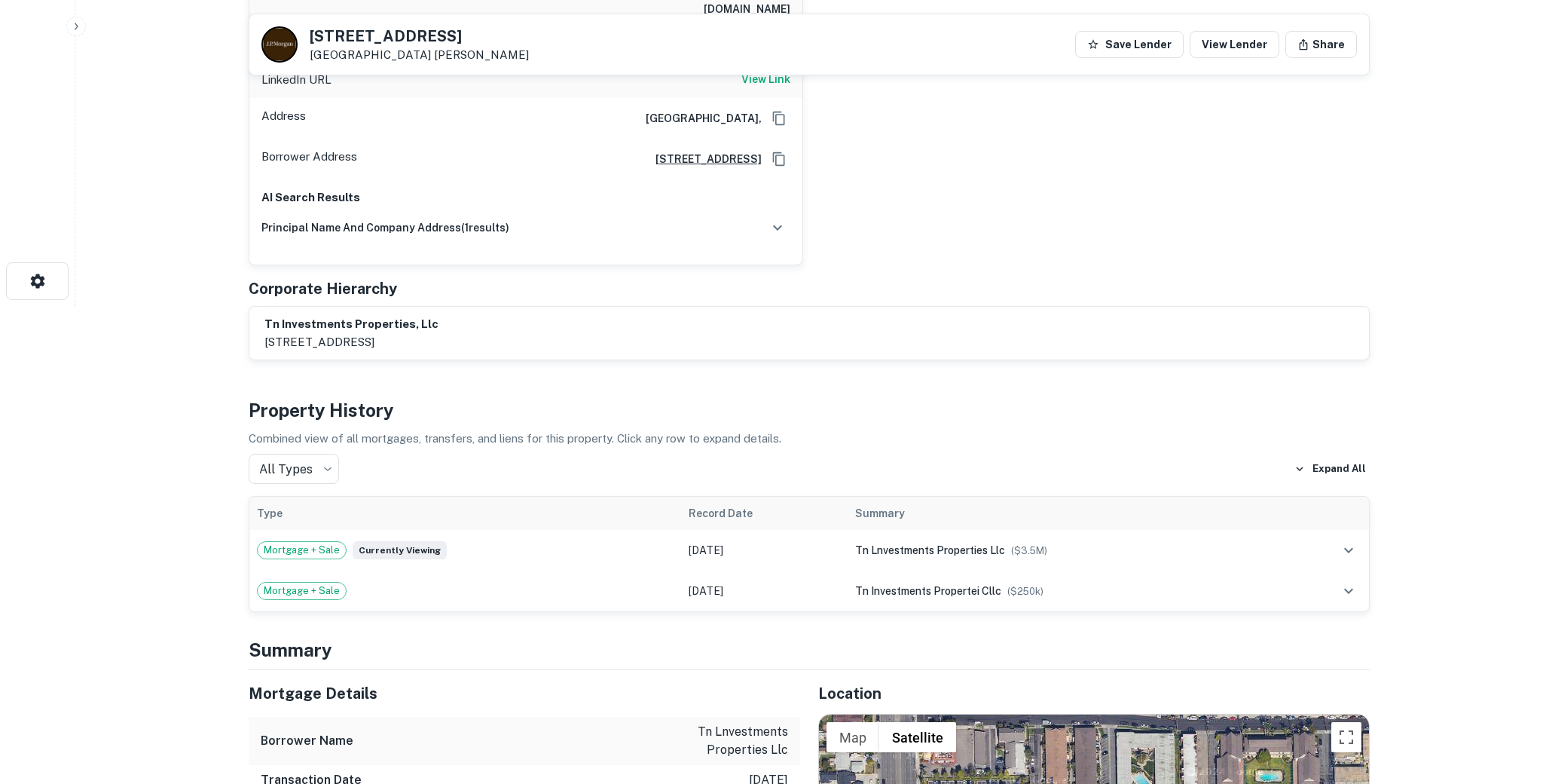
scroll to position [585, 0]
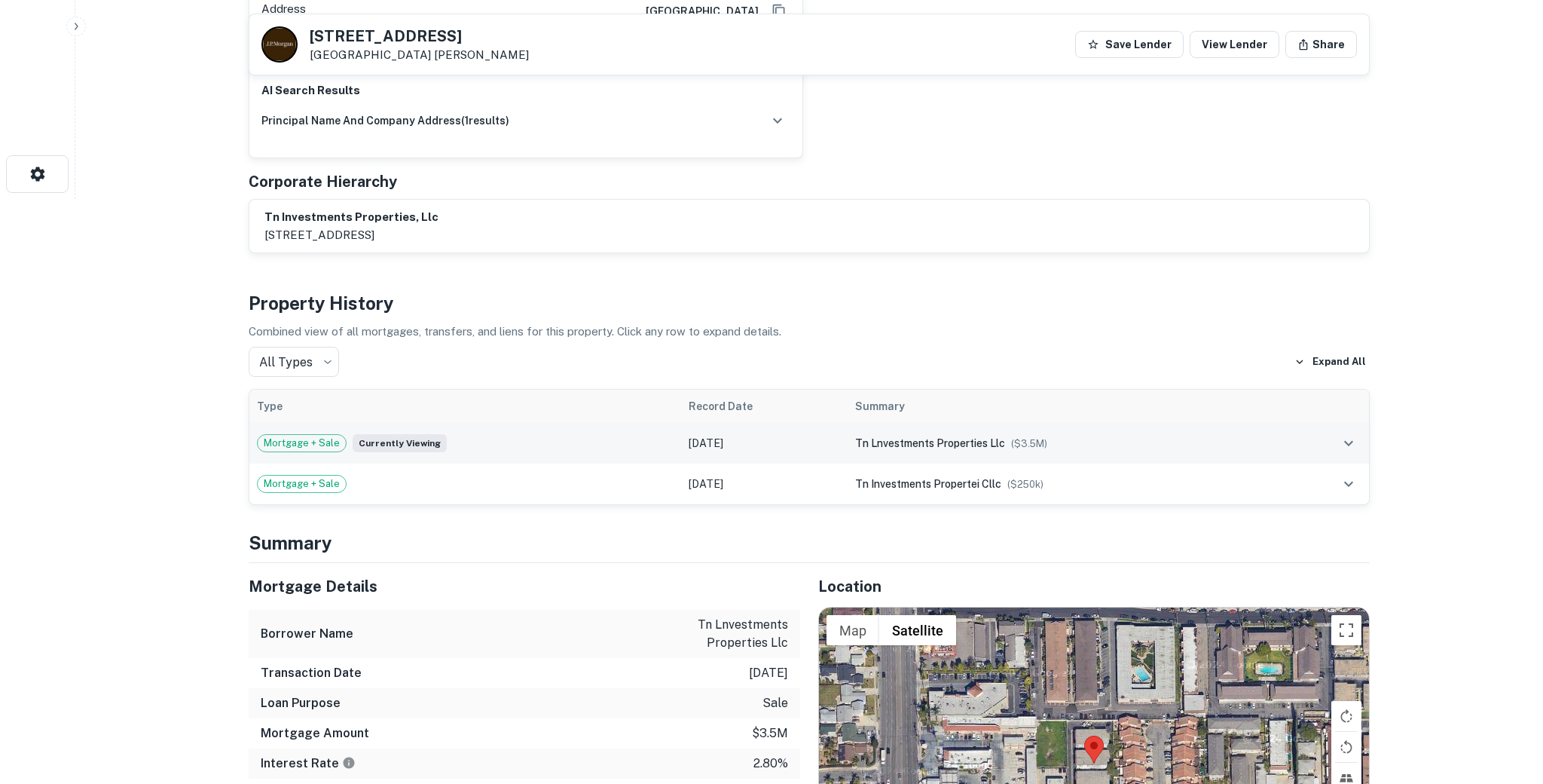
click at [1310, 424] on td at bounding box center [1327, 443] width 86 height 41
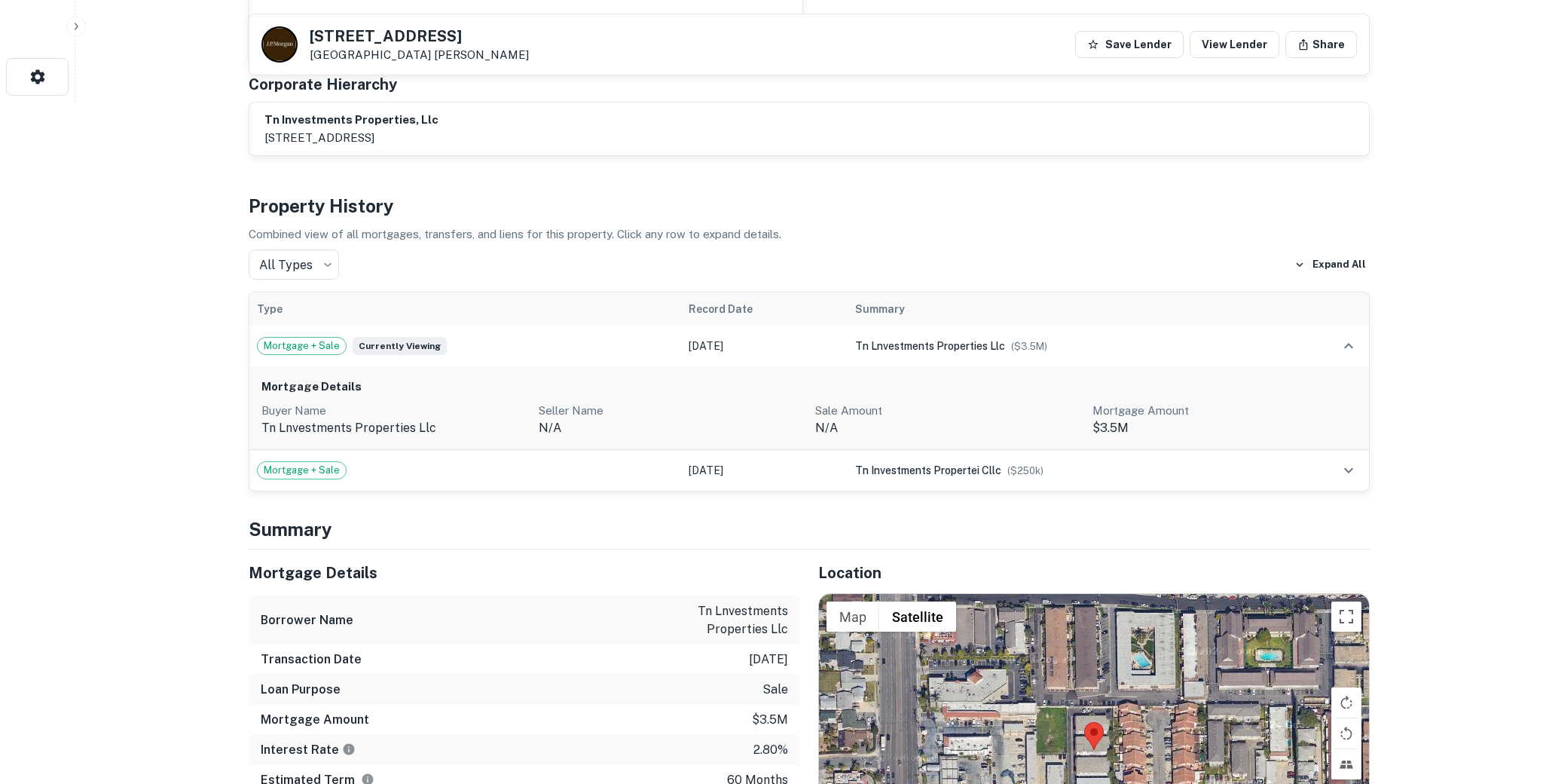
scroll to position [731, 0]
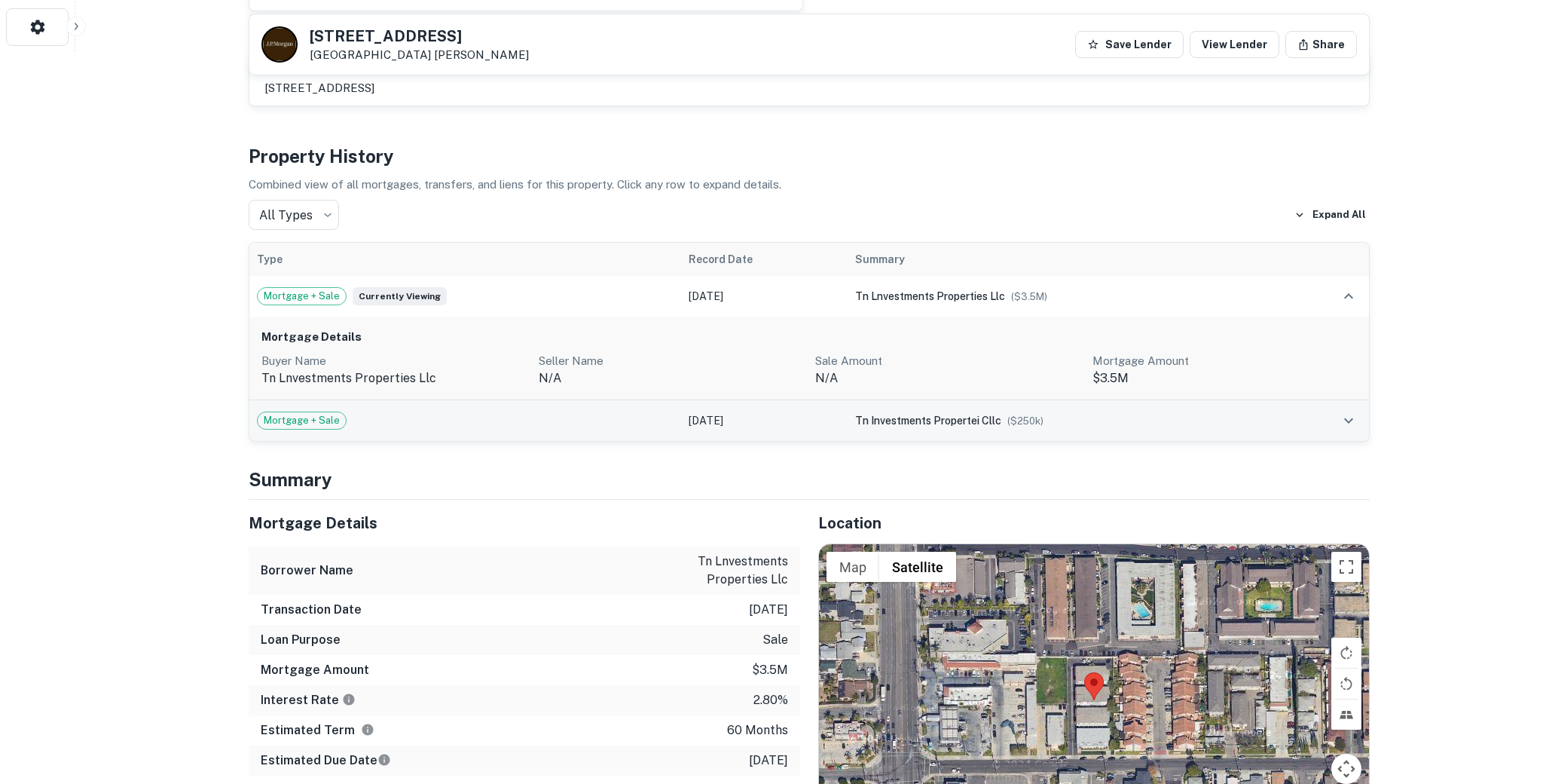
click at [1285, 422] on td at bounding box center [1327, 420] width 86 height 41
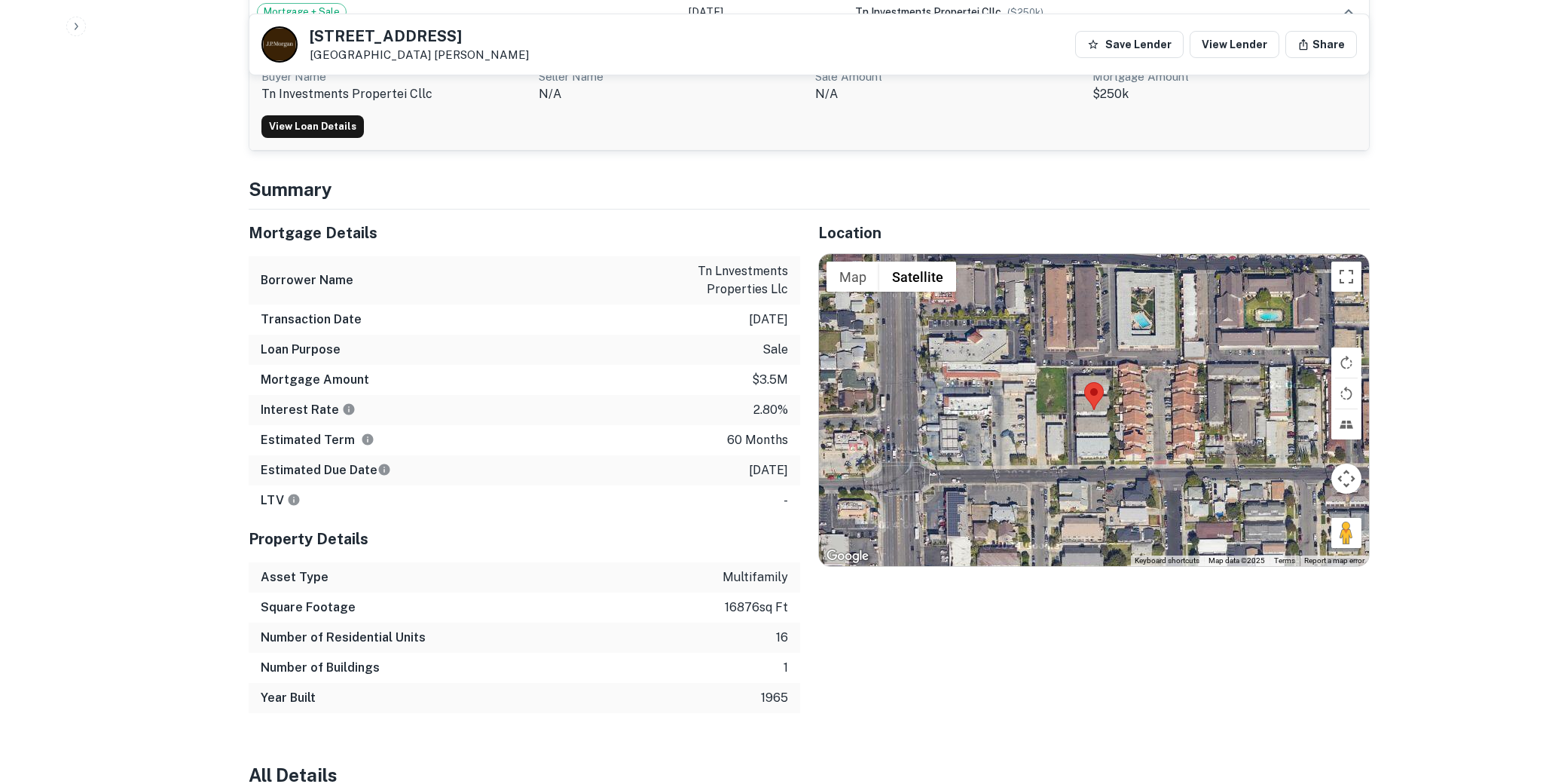
scroll to position [1152, 0]
